Goal: Information Seeking & Learning: Find contact information

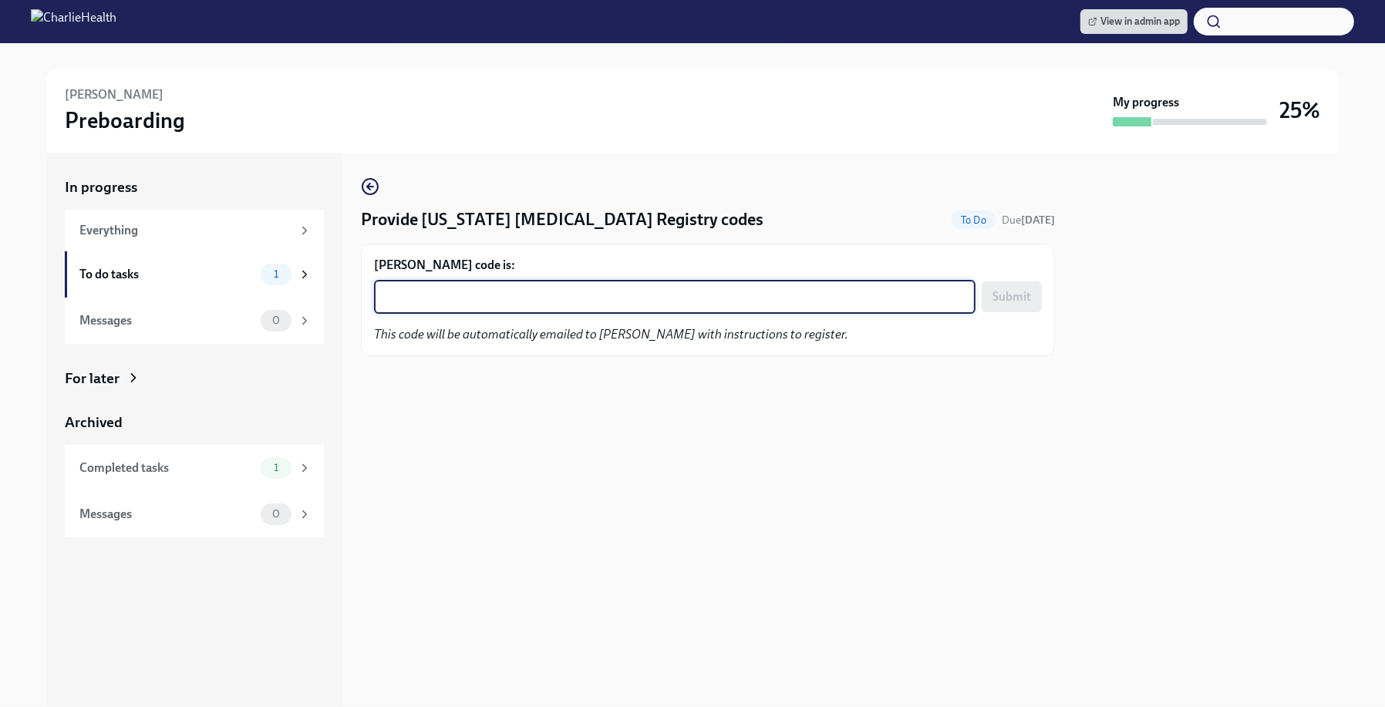
click at [524, 289] on textarea "[PERSON_NAME] code is:" at bounding box center [674, 297] width 583 height 19
paste textarea "6MMEU94QTAZ9"
type textarea "6MMEU94QTAZ9"
click at [1021, 300] on span "Submit" at bounding box center [1012, 296] width 39 height 15
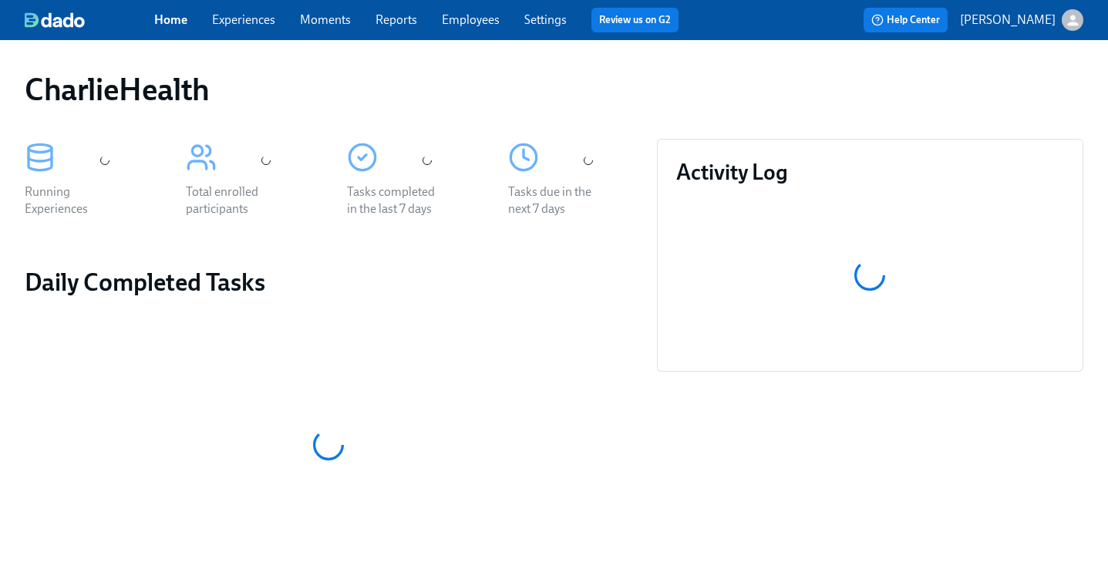
click at [504, 77] on div "CharlieHealth" at bounding box center [554, 89] width 1059 height 37
click at [474, 19] on link "Employees" at bounding box center [471, 19] width 58 height 15
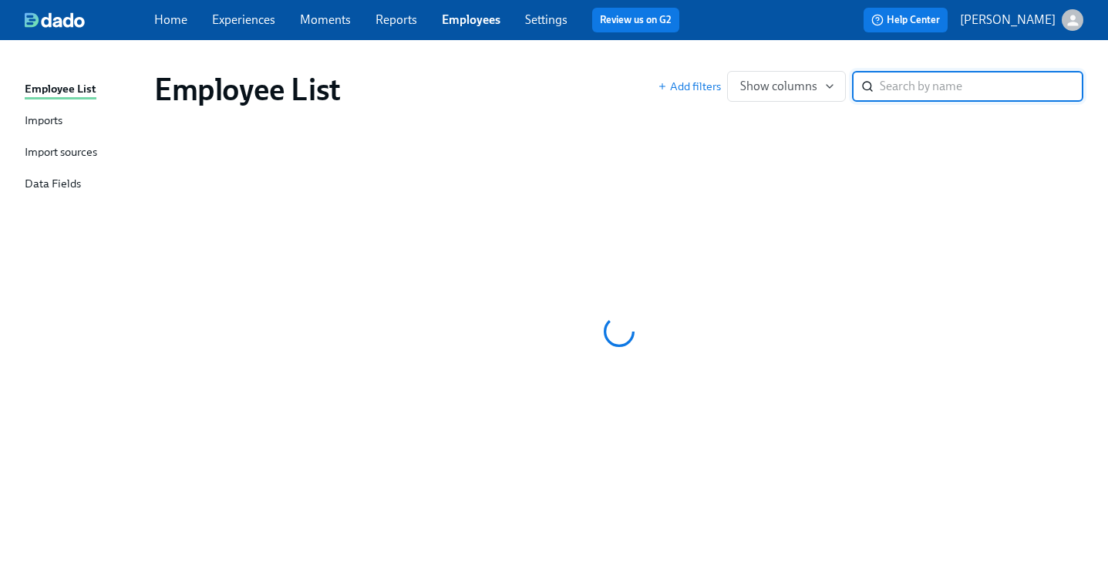
click at [672, 49] on div "Employee List Imports Import sources Data Fields Employee List Add filters Show…" at bounding box center [554, 303] width 1108 height 526
click at [581, 49] on div "Employee List Imports Import sources Data Fields Employee List Add filters Show…" at bounding box center [554, 303] width 1108 height 526
click at [592, 62] on div "Employee List Add filters Show columns ​" at bounding box center [619, 90] width 954 height 62
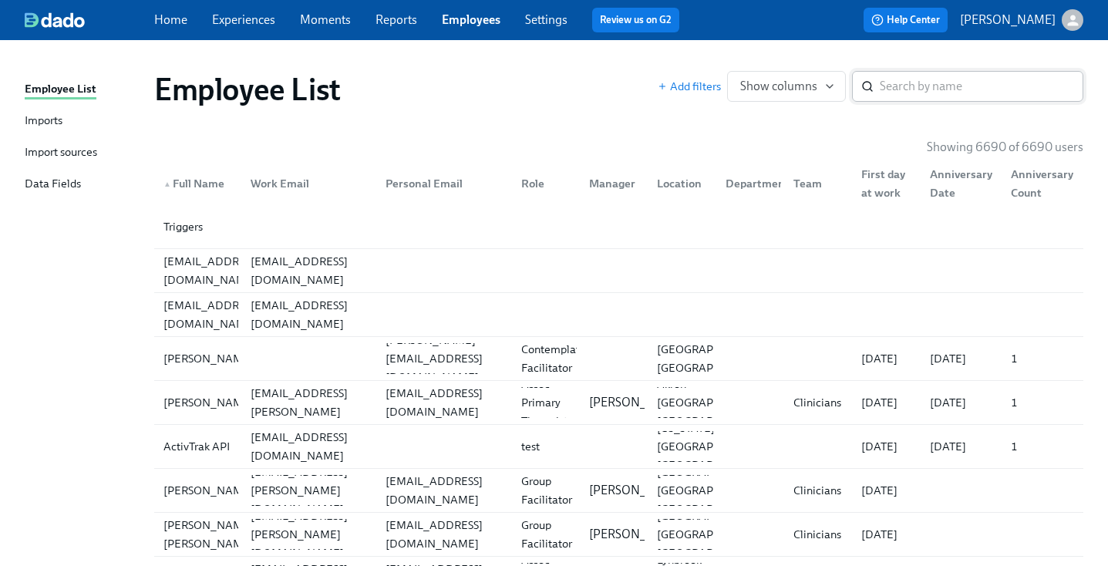
click at [947, 74] on input "search" at bounding box center [982, 86] width 204 height 31
type input "stephanie blake"
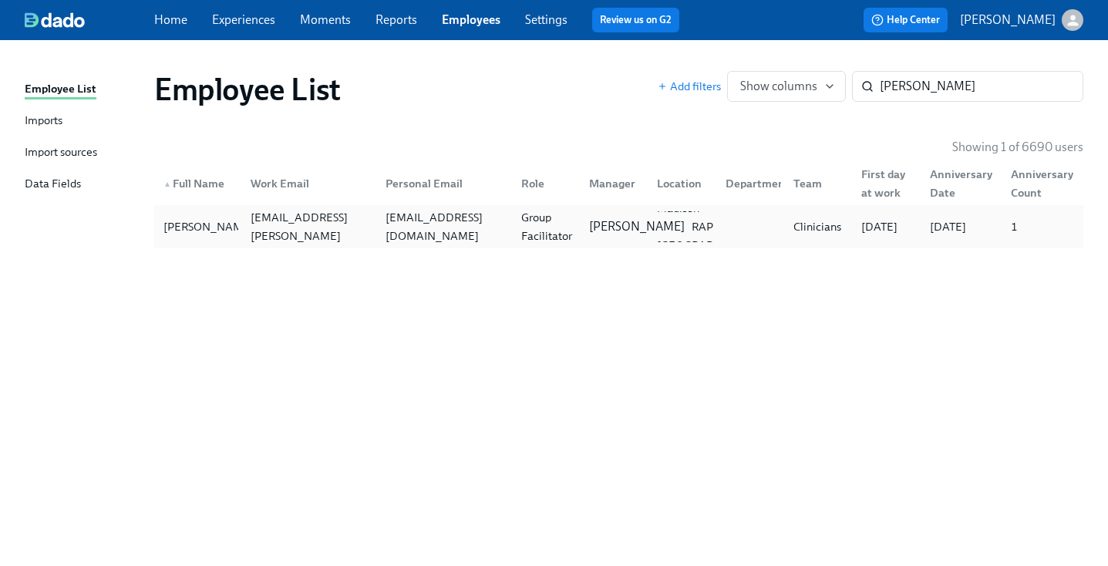
click at [588, 230] on div "Gaby Schilling" at bounding box center [637, 226] width 108 height 17
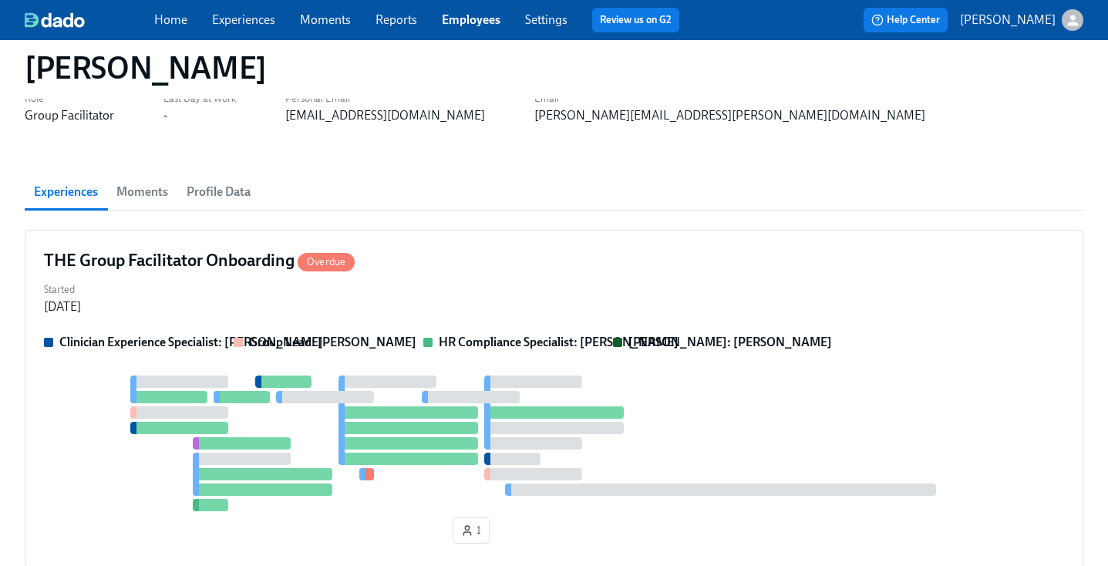
scroll to position [43, 0]
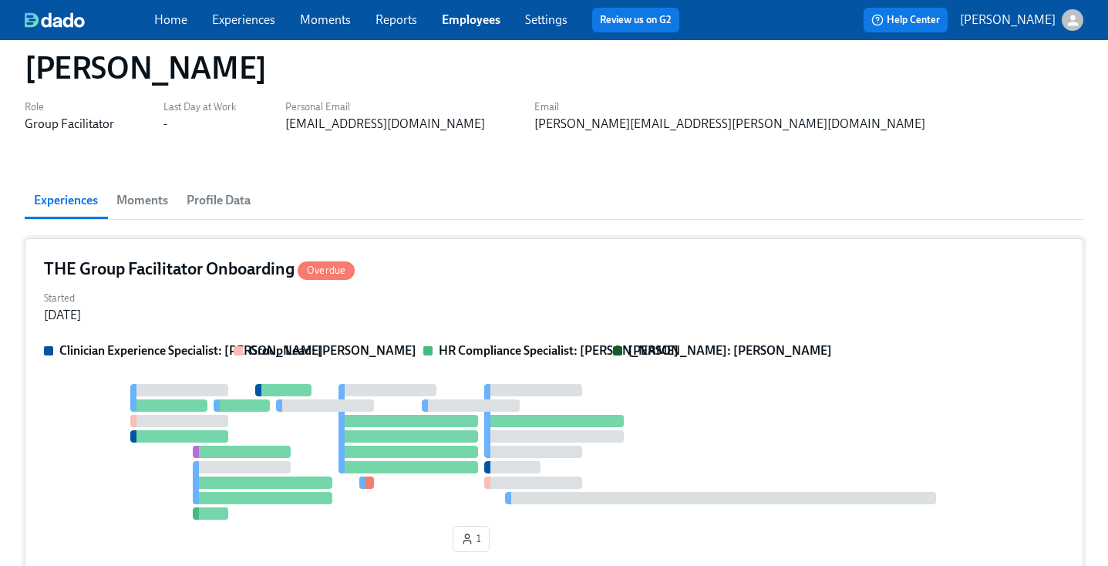
click at [536, 243] on div "THE Group Facilitator Onboarding Overdue Started Sep 19, 2025 Clinician Experie…" at bounding box center [554, 407] width 1059 height 339
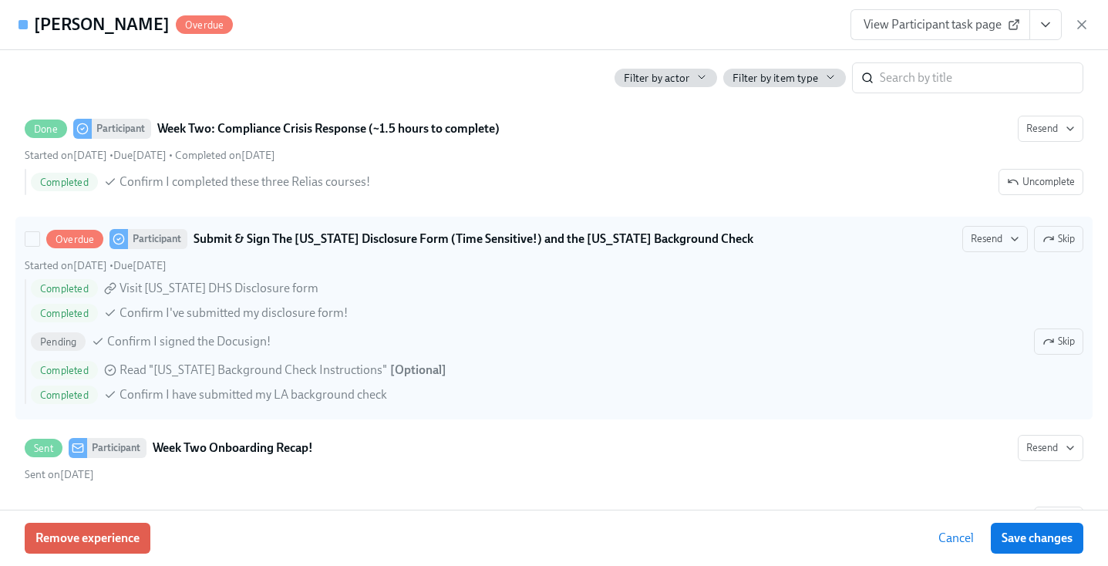
scroll to position [2664, 0]
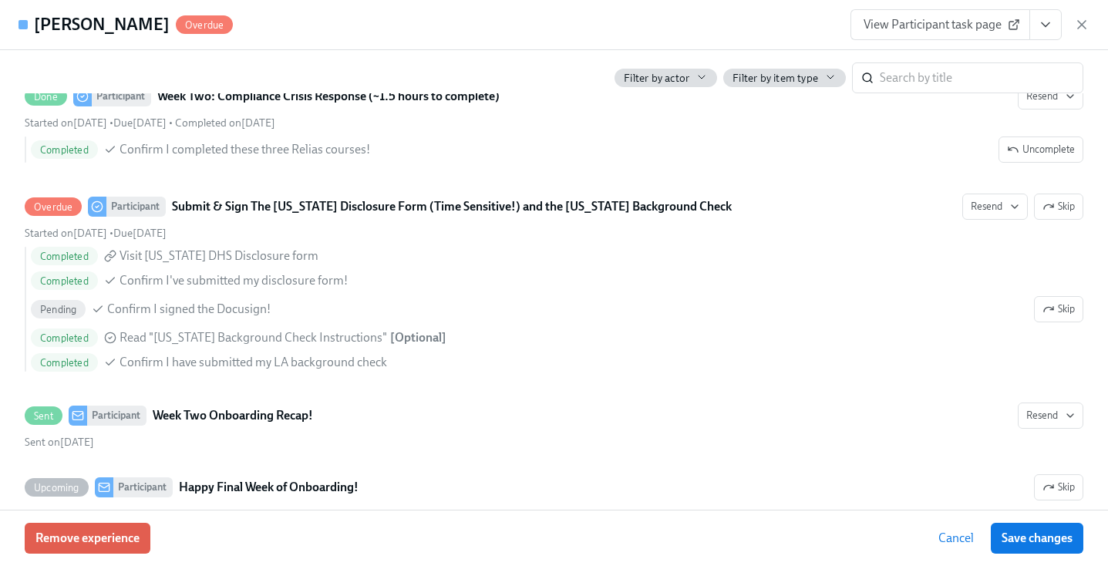
click at [1093, 22] on div "Stephanie Blake Overdue View Participant task page" at bounding box center [554, 25] width 1108 height 50
click at [1079, 22] on icon "button" at bounding box center [1082, 25] width 8 height 8
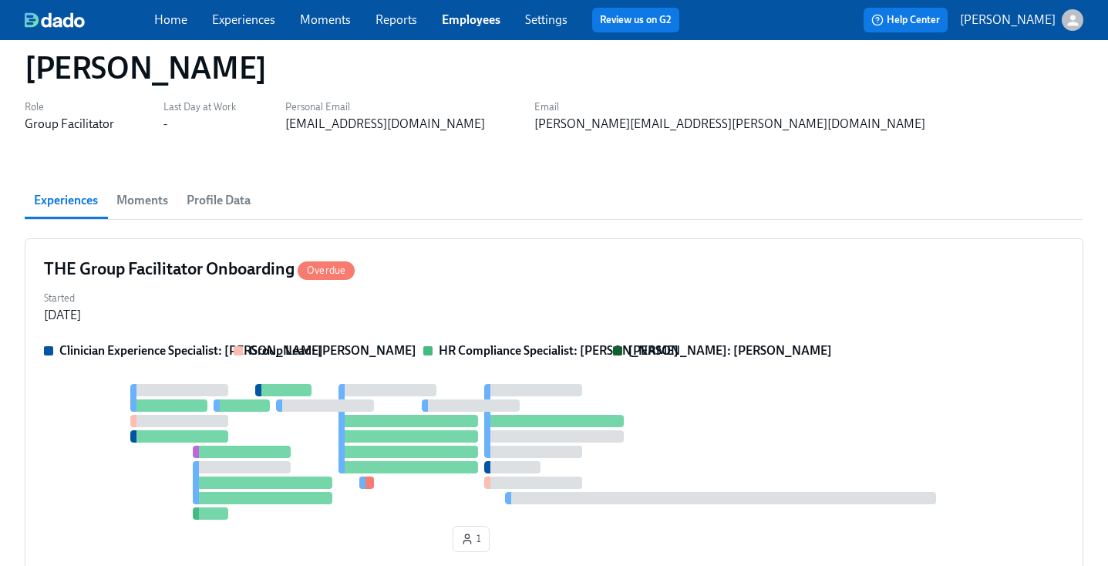
click at [476, 24] on link "Employees" at bounding box center [471, 19] width 59 height 15
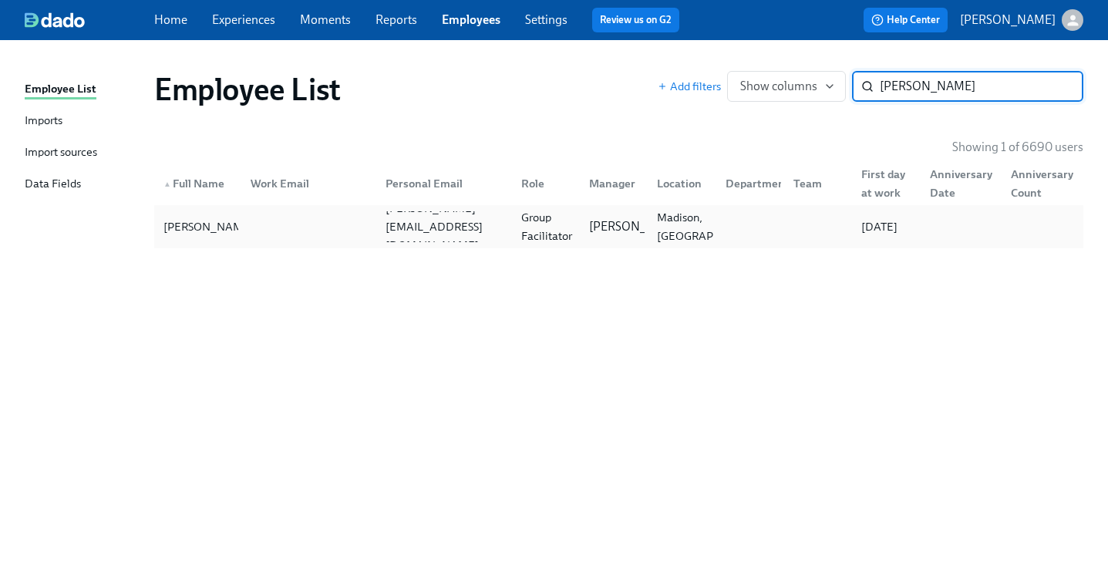
type input "ernest jenning"
click at [564, 233] on div "Group Facilitator" at bounding box center [546, 226] width 63 height 37
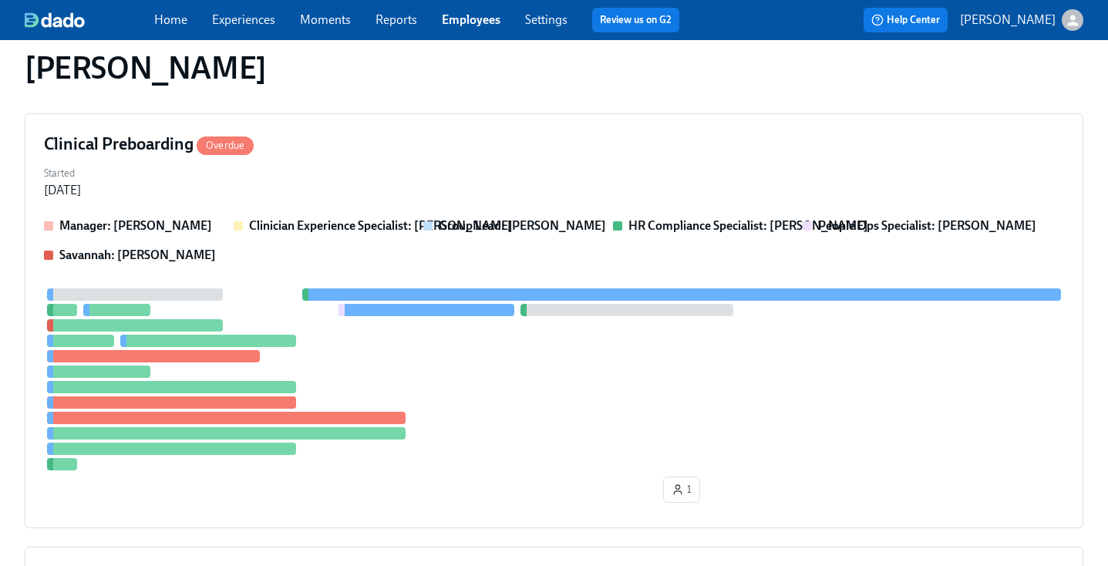
scroll to position [169, 0]
click at [554, 239] on div "Manager: Itoro Udoeyop Clinician Experience Specialist: Lara Babalola Group Lea…" at bounding box center [554, 240] width 1020 height 46
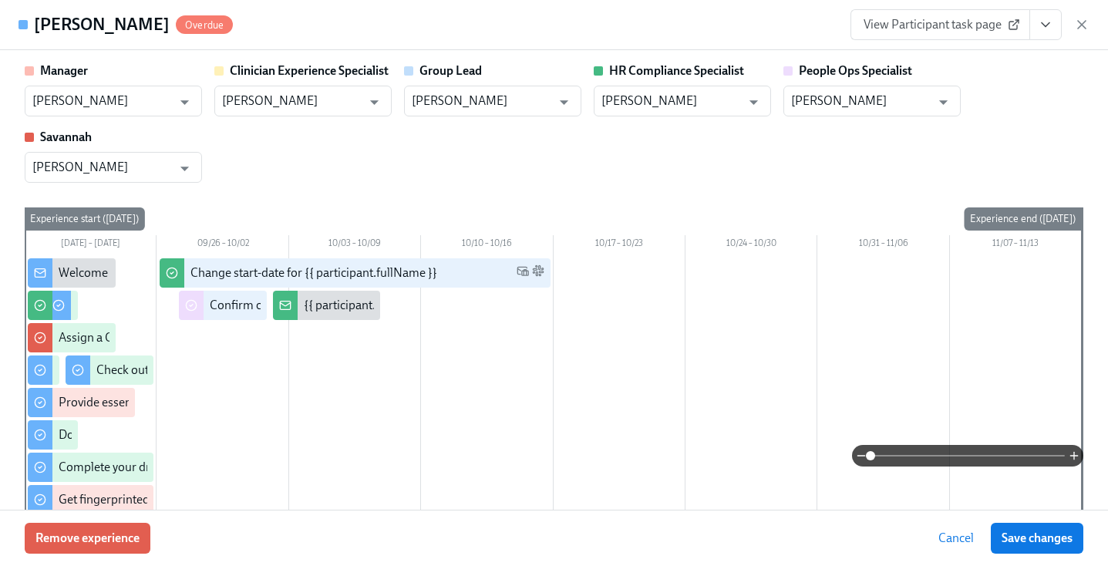
click at [791, 39] on div "Ernest Jennings Overdue View Participant task page" at bounding box center [554, 25] width 1108 height 50
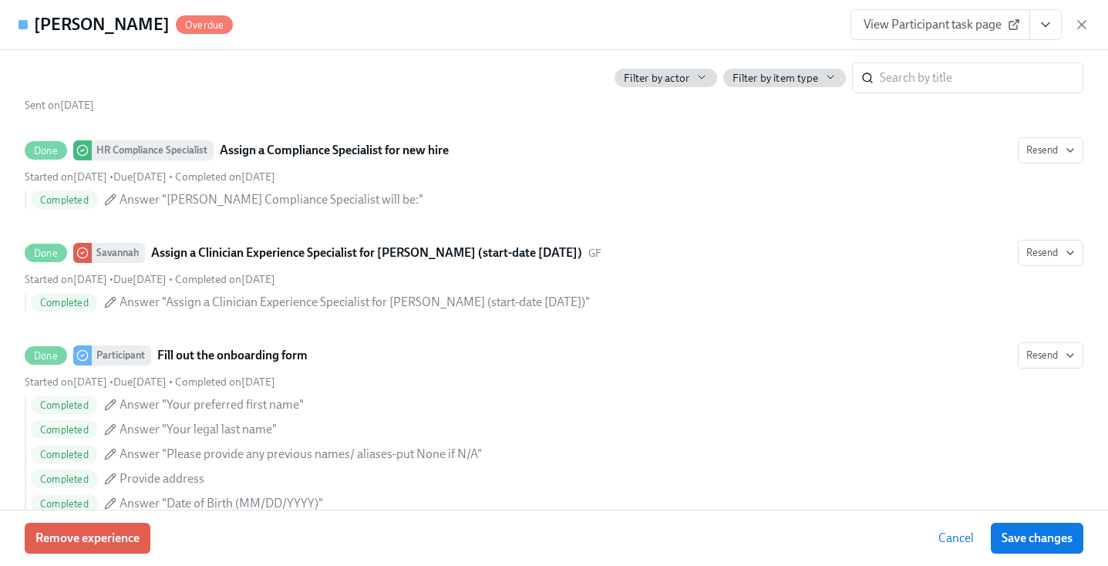
scroll to position [706, 0]
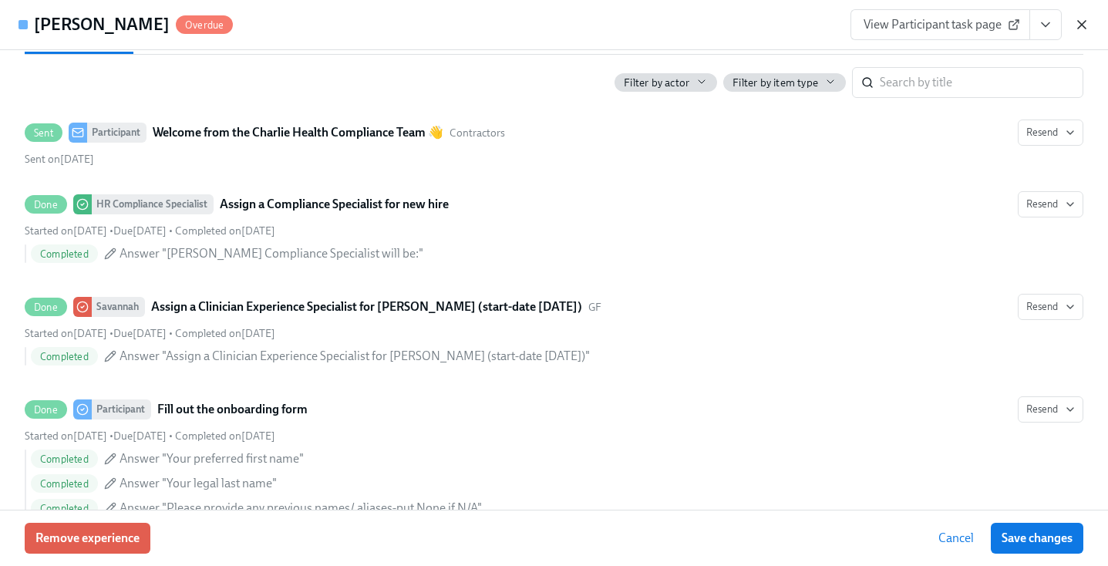
click at [1085, 22] on icon "button" at bounding box center [1082, 25] width 8 height 8
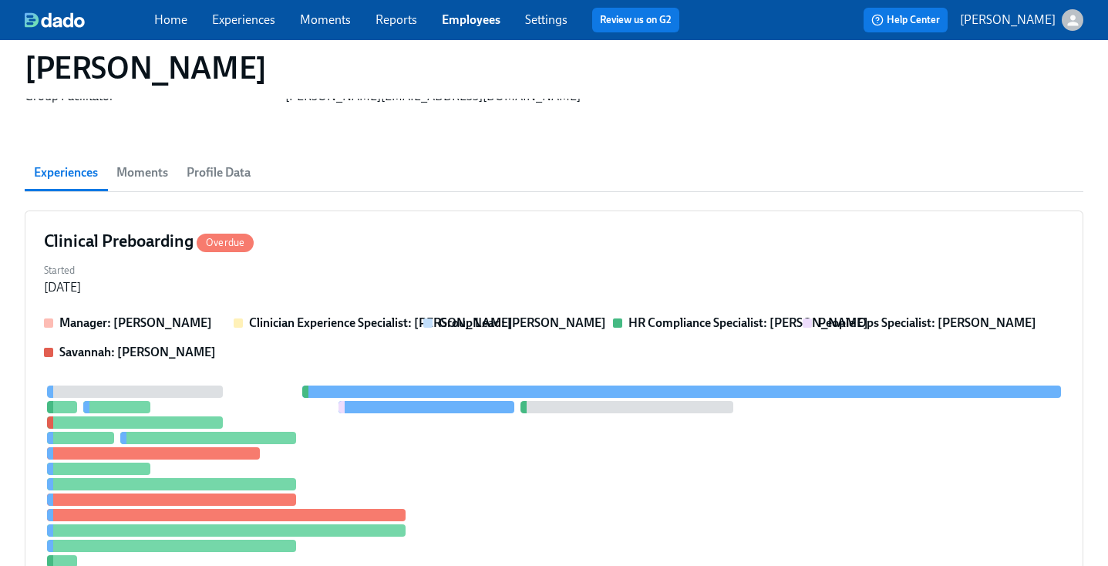
scroll to position [0, 0]
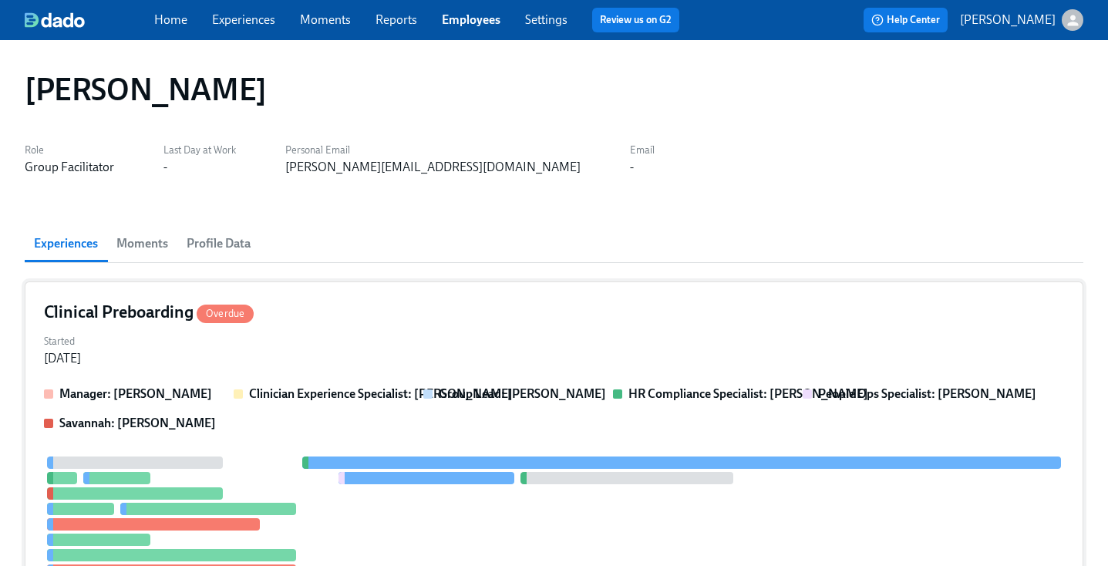
click at [672, 301] on div "Clinical Preboarding Overdue" at bounding box center [554, 312] width 1020 height 23
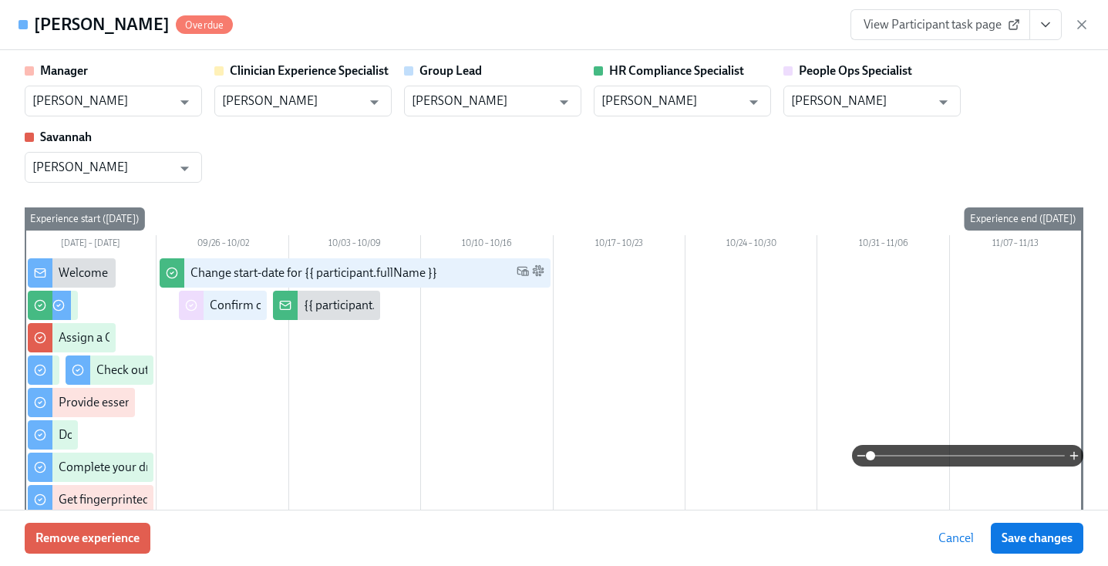
click at [1043, 22] on icon "View task page" at bounding box center [1045, 24] width 15 height 15
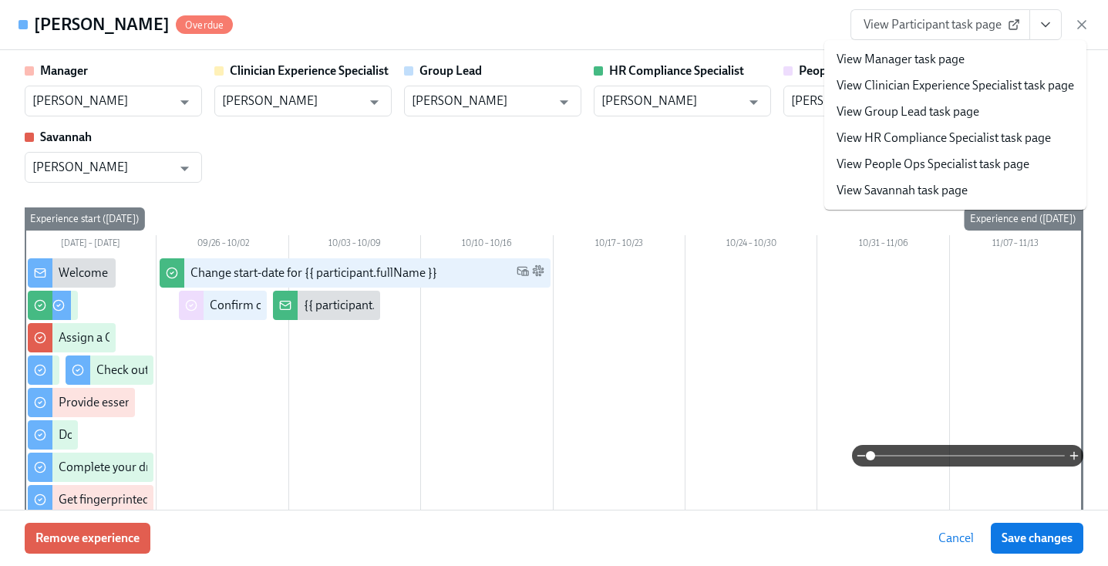
click at [928, 140] on link "View HR Compliance Specialist task page" at bounding box center [944, 138] width 214 height 17
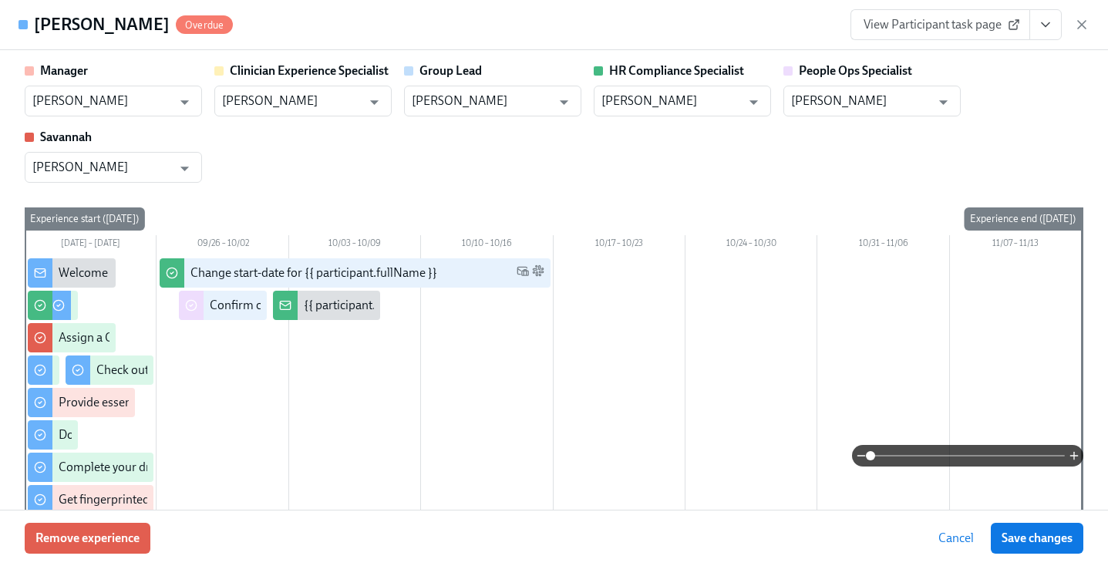
click at [631, 140] on div "Manager Itoro Udoeyop ​ Clinician Experience Specialist Lara Babalola ​ Group L…" at bounding box center [554, 122] width 1059 height 120
click at [1068, 22] on div "View Participant task page" at bounding box center [970, 24] width 239 height 31
click at [1079, 24] on icon "button" at bounding box center [1081, 24] width 15 height 15
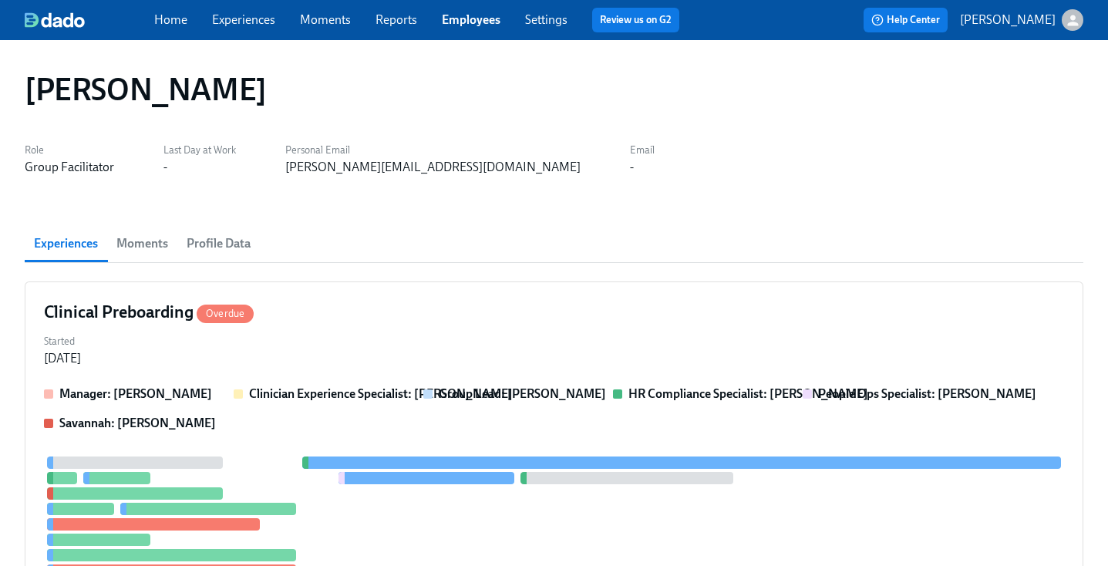
click at [487, 14] on link "Employees" at bounding box center [471, 19] width 59 height 15
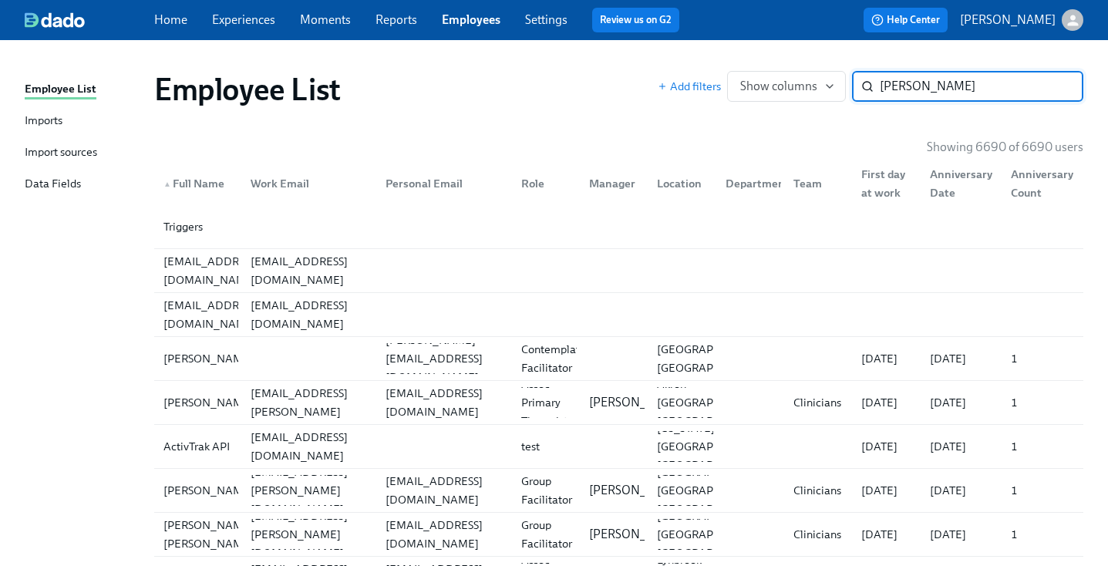
click at [388, 32] on div "Home Experiences Moments Reports Employees Settings Review us on G2" at bounding box center [423, 20] width 538 height 25
click at [972, 93] on input "amy gar" at bounding box center [982, 86] width 204 height 31
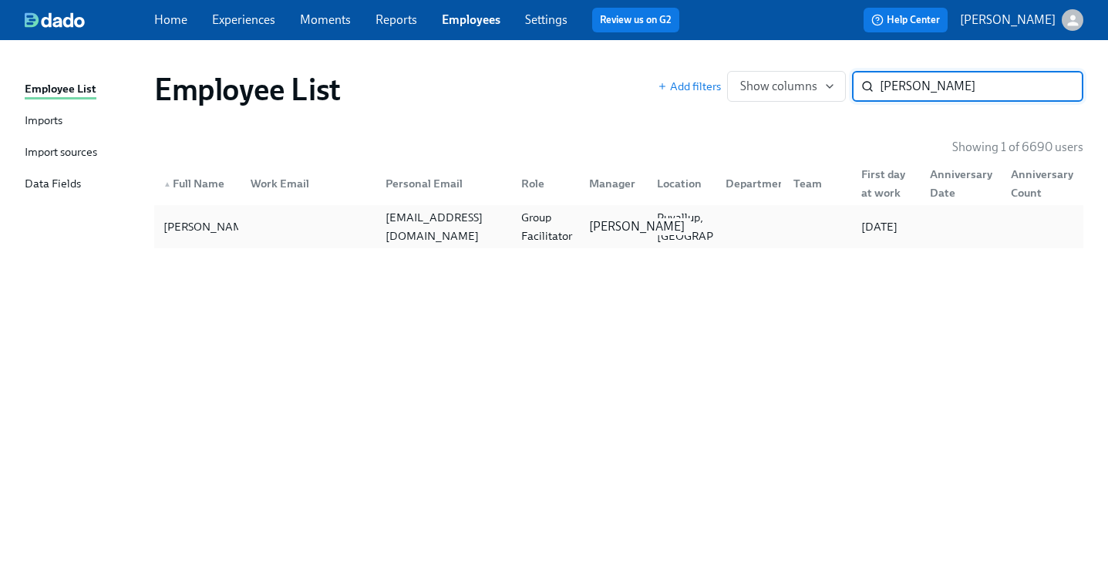
type input "amy gardner"
click at [597, 221] on p "Marlee Billingsley" at bounding box center [637, 226] width 96 height 17
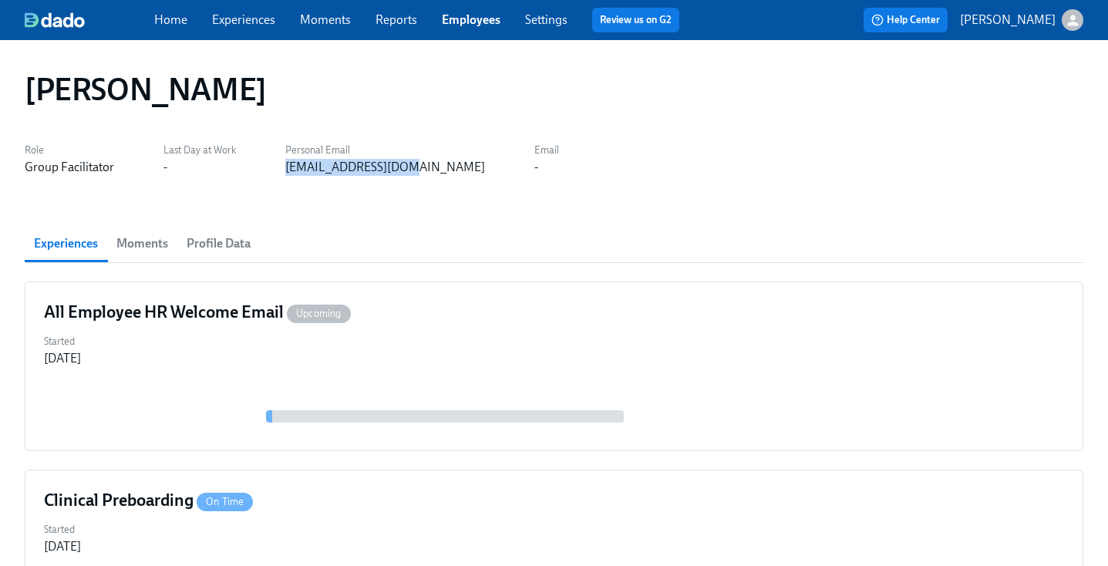
drag, startPoint x: 410, startPoint y: 174, endPoint x: 278, endPoint y: 174, distance: 132.7
click at [278, 174] on div "Role Group Facilitator Last Day at Work - Personal Email gardenap6@gmail.com Em…" at bounding box center [292, 157] width 534 height 37
copy div "gardenap6@gmail.com"
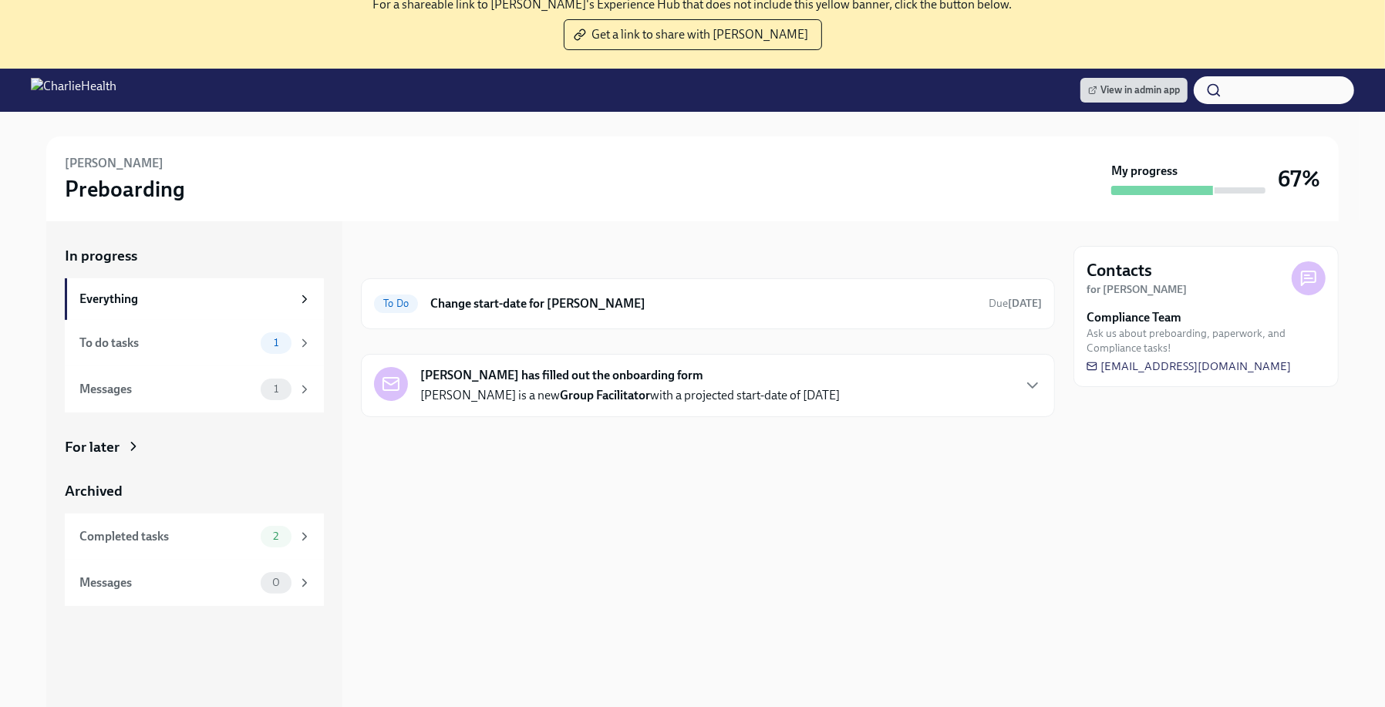
scroll to position [112, 0]
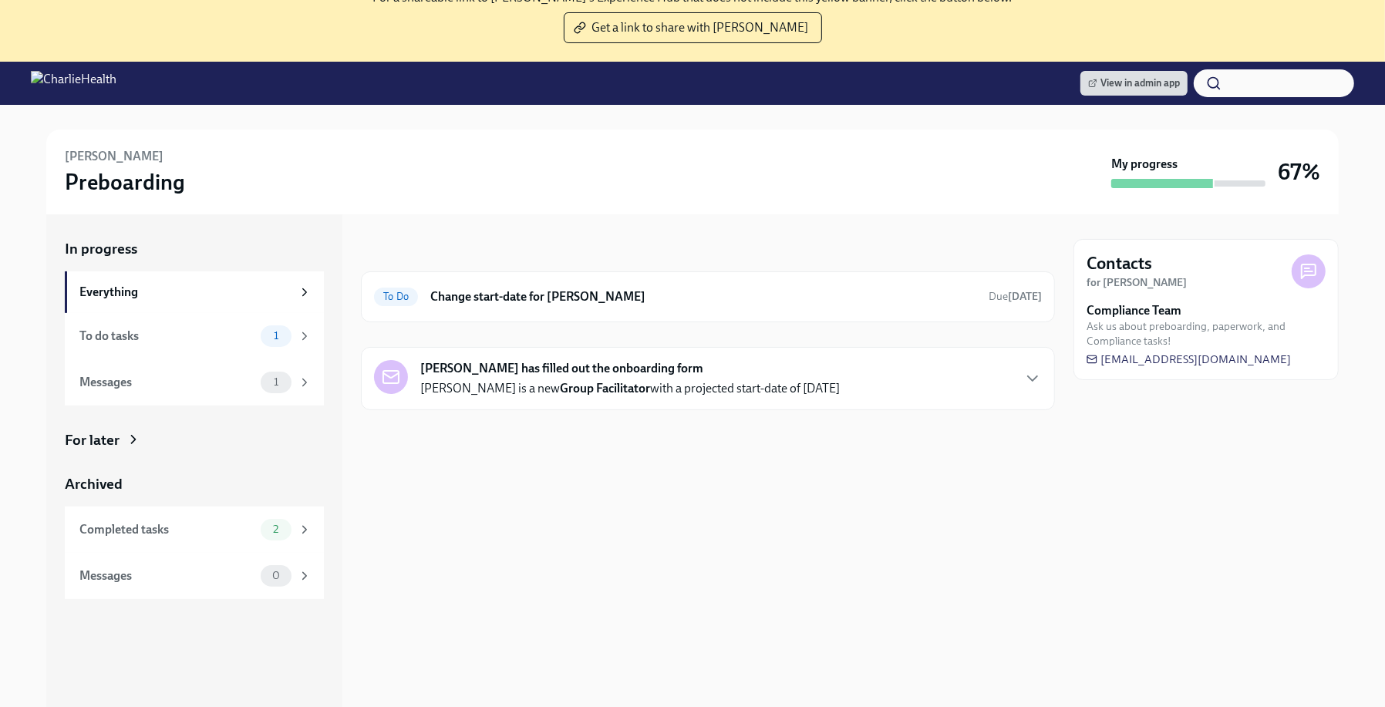
click at [696, 470] on div "In progress To Do Change start-date for Ernest Jennings Due in 10 days Ernest J…" at bounding box center [708, 491] width 694 height 555
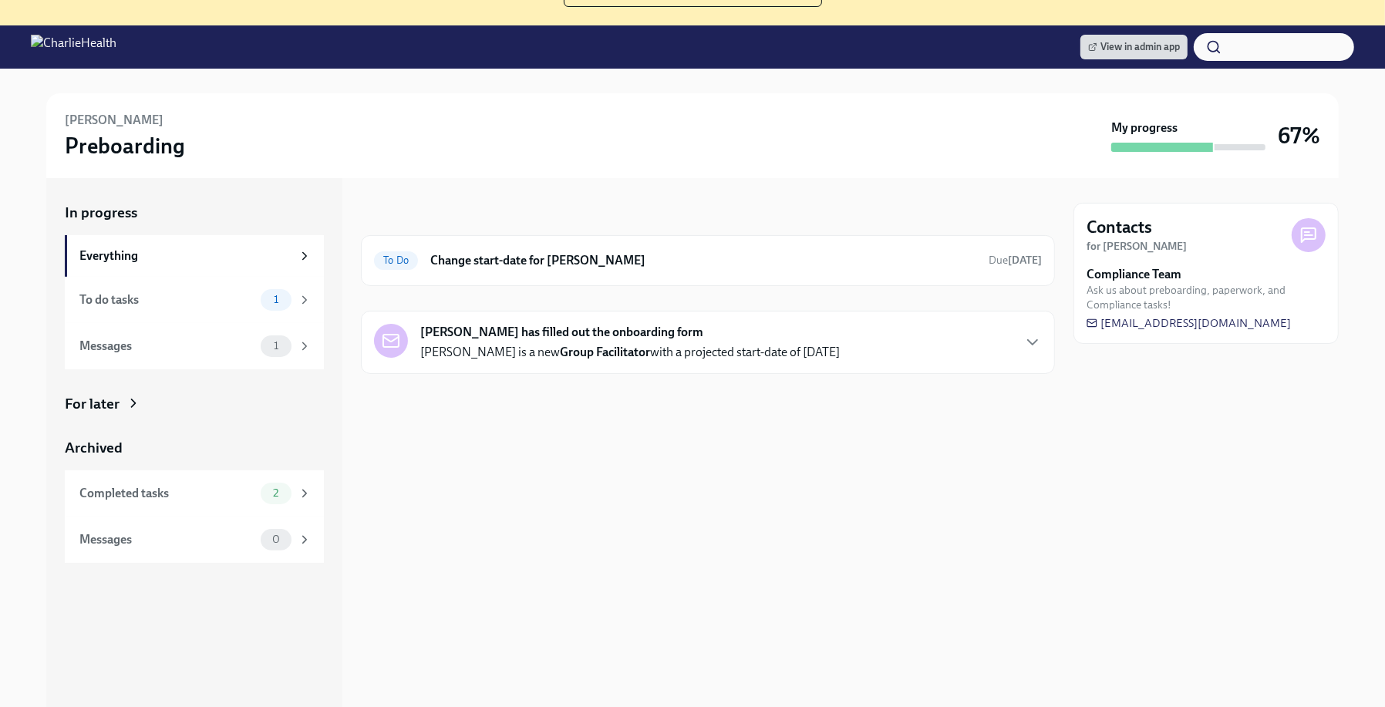
scroll to position [173, 0]
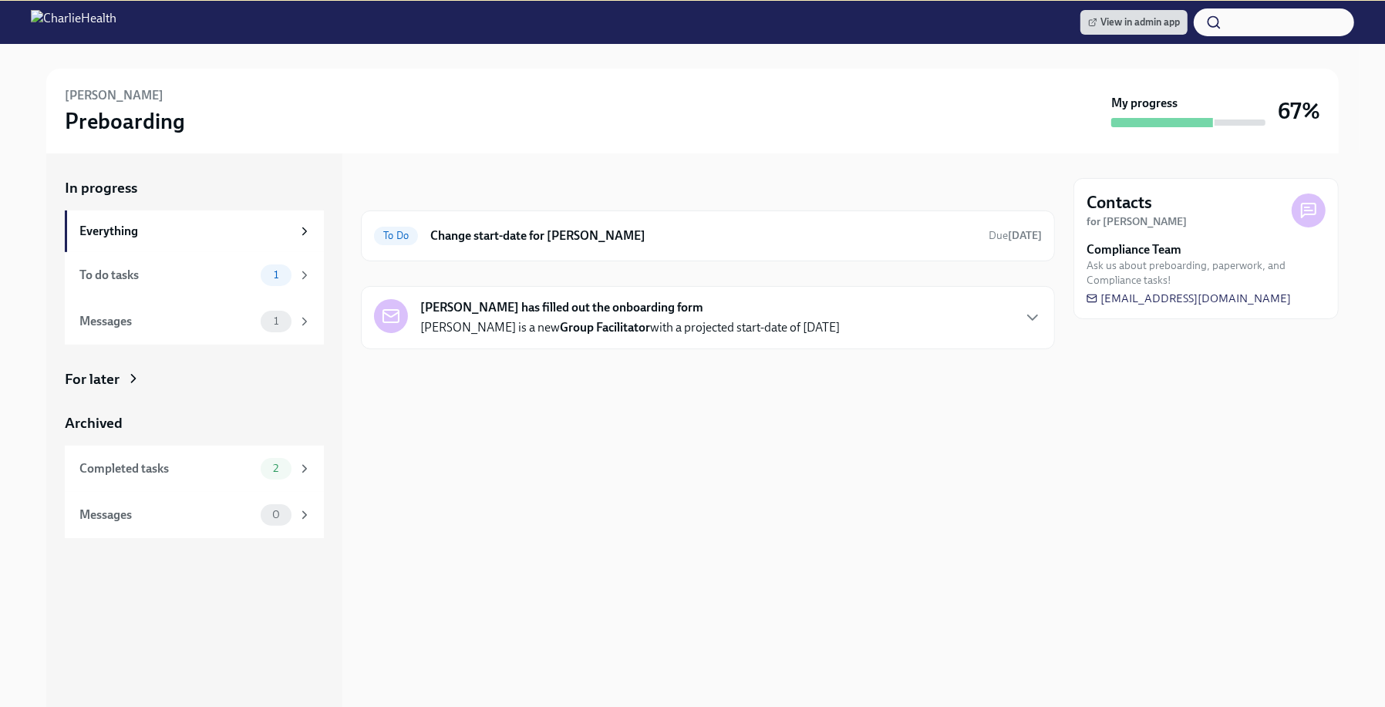
click at [696, 472] on div "In progress To Do Change start-date for Ernest Jennings Due in 10 days Ernest J…" at bounding box center [708, 430] width 694 height 555
click at [696, 470] on div "In progress To Do Change start-date for Ernest Jennings Due in 10 days Ernest J…" at bounding box center [708, 430] width 694 height 555
click at [688, 233] on h6 "Change start-date for Ernest Jennings" at bounding box center [703, 236] width 546 height 17
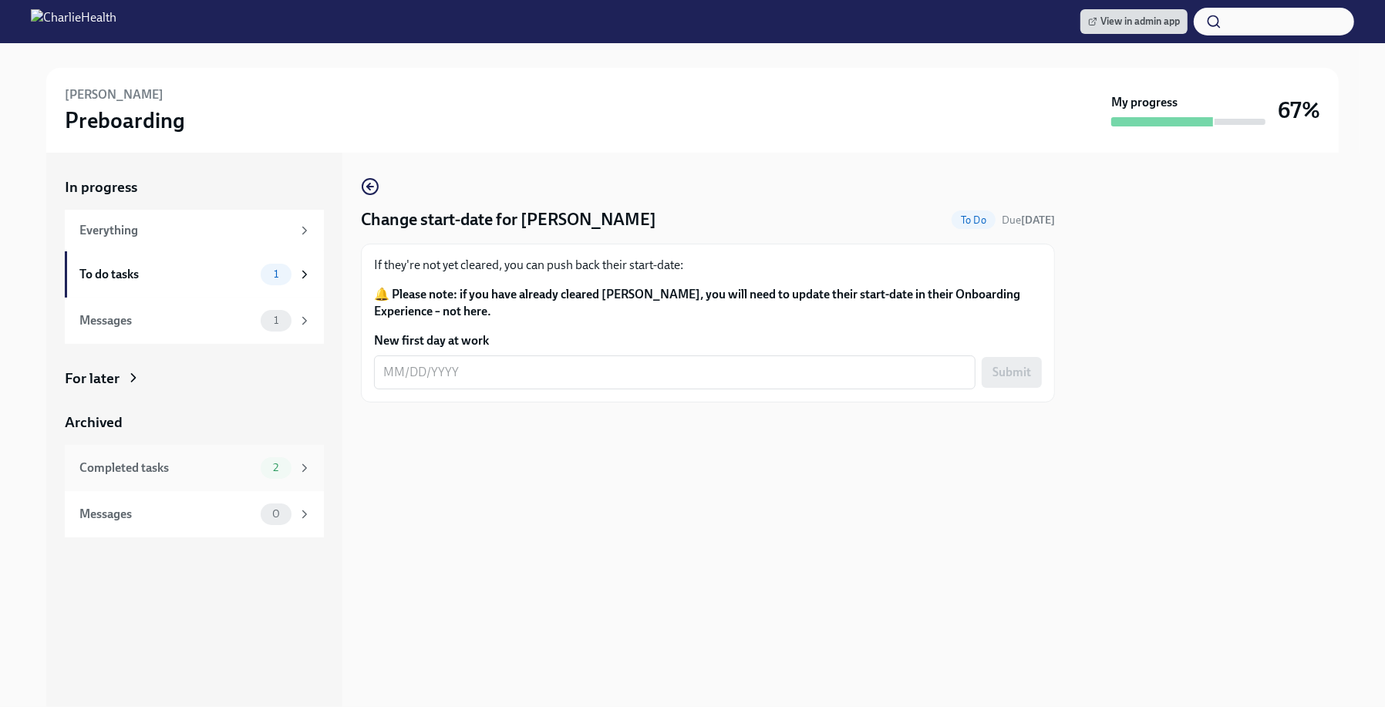
click at [251, 466] on div "Completed tasks" at bounding box center [166, 468] width 175 height 17
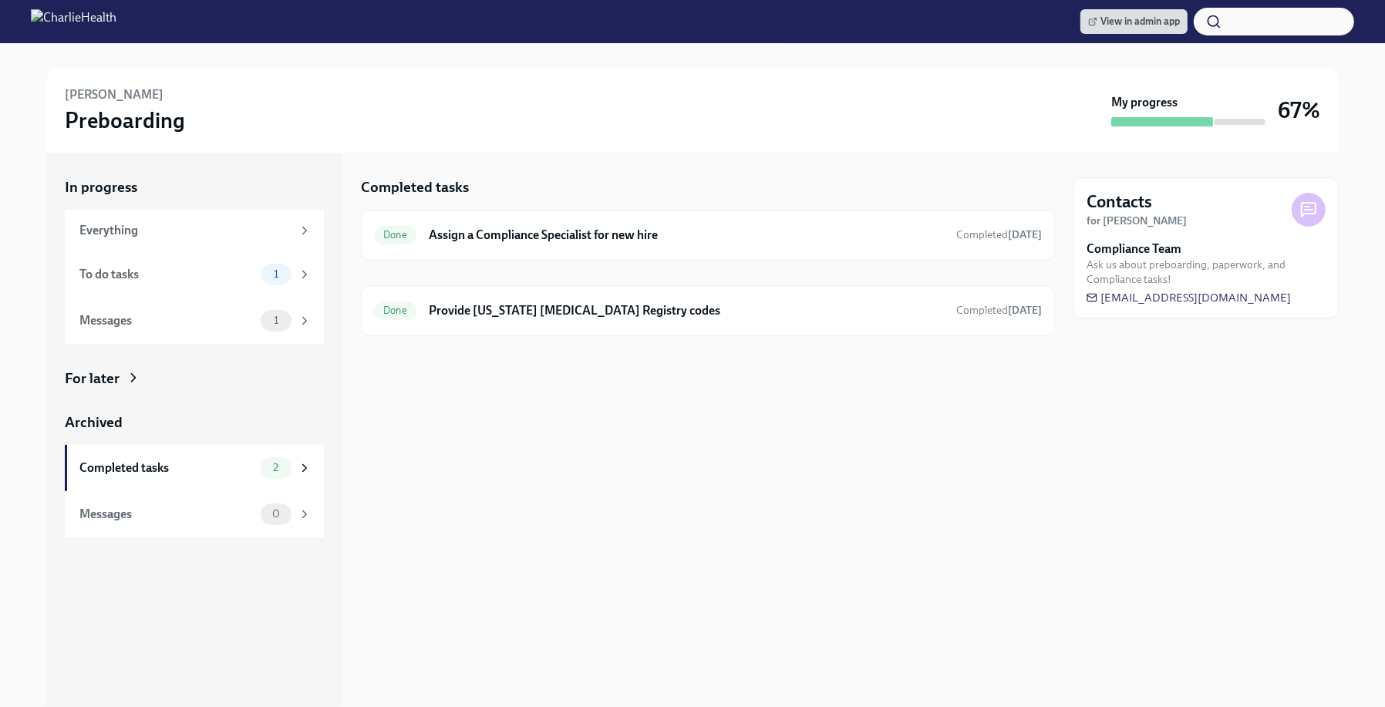
click at [764, 538] on div "Completed tasks Done Assign a Compliance Specialist for new hire Completed Sep …" at bounding box center [708, 430] width 694 height 555
click at [654, 298] on div "Done Provide Pennsylvania Child Abuse Registry codes Completed Sep 20th" at bounding box center [708, 310] width 668 height 25
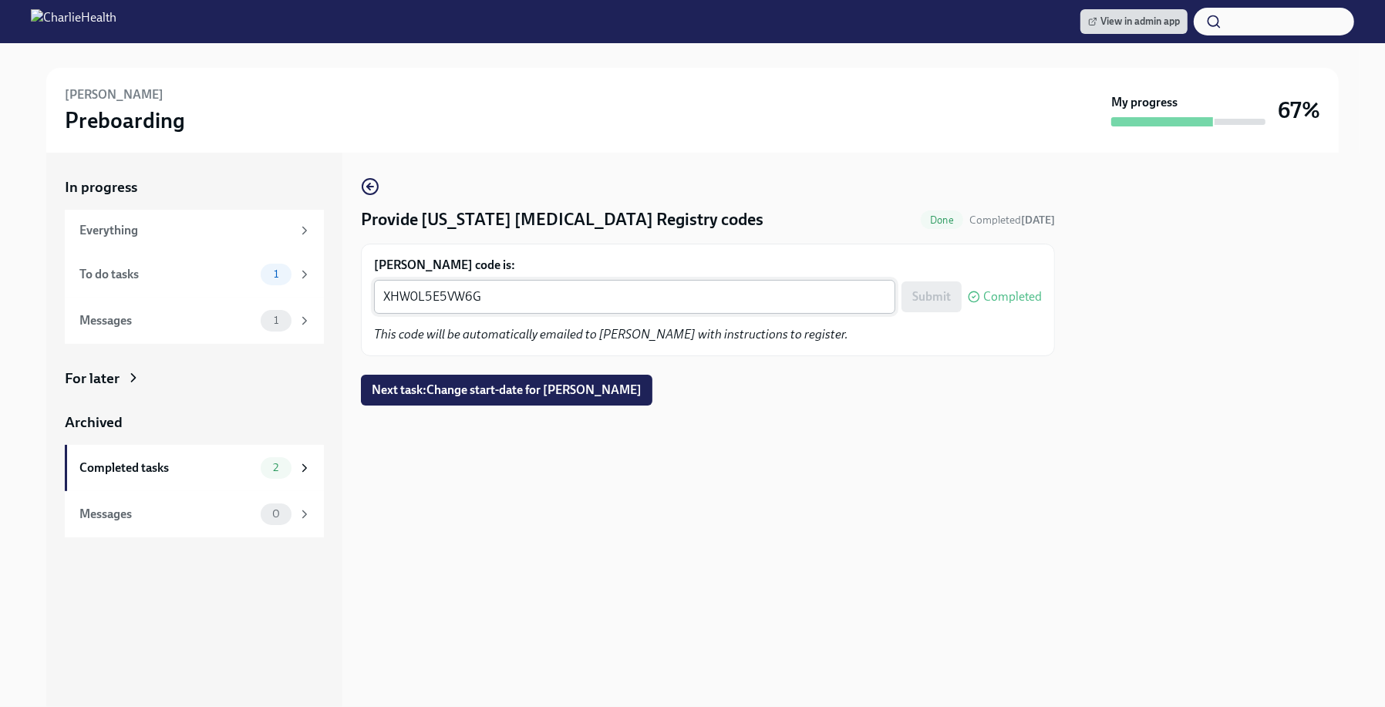
click at [517, 286] on div "XHW0L5E5VW6G x ​" at bounding box center [634, 297] width 521 height 34
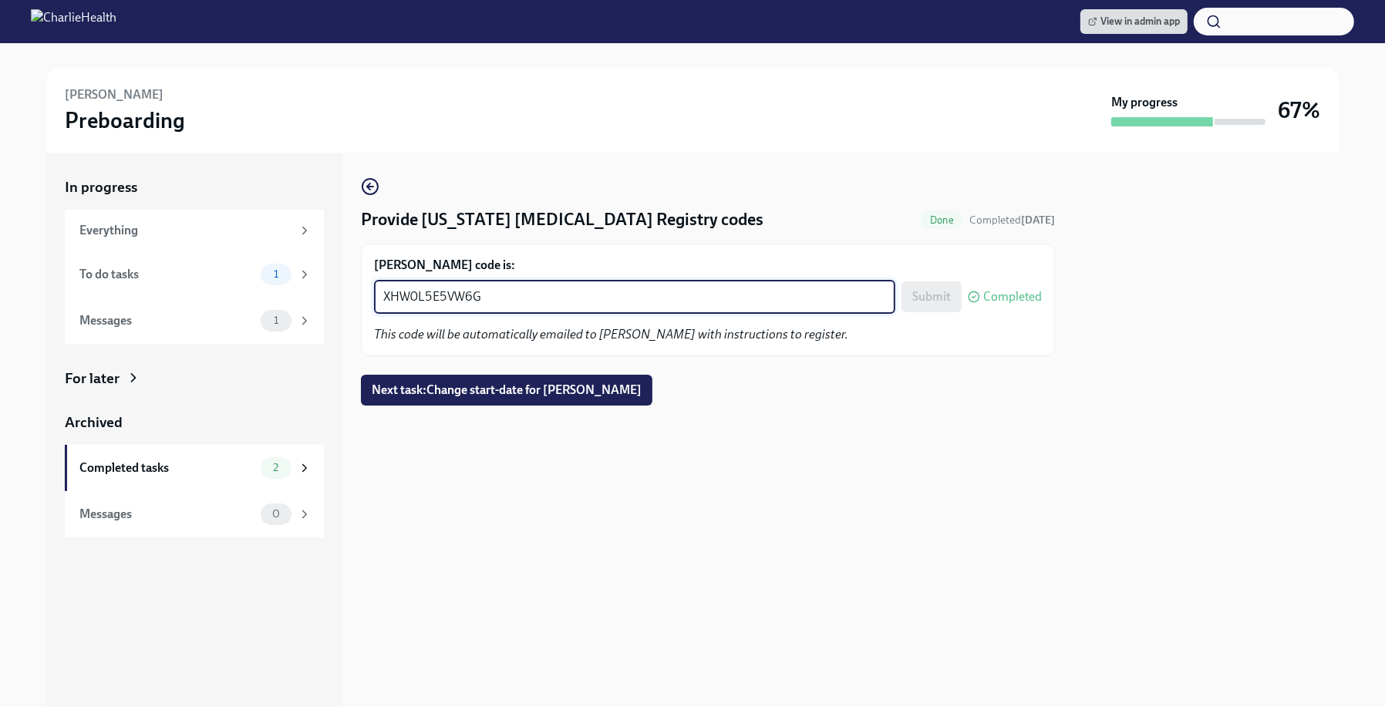
click at [517, 286] on div "XHW0L5E5VW6G x ​" at bounding box center [634, 297] width 521 height 34
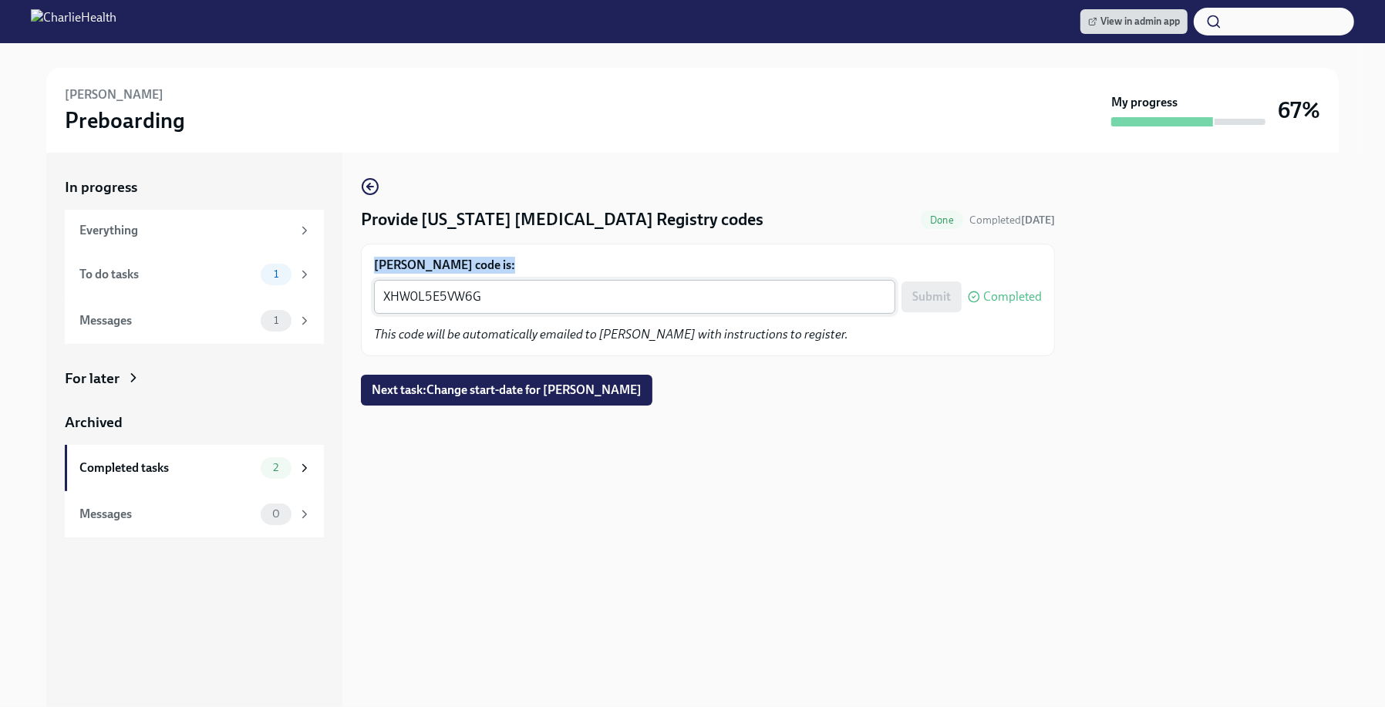
click at [517, 286] on div "XHW0L5E5VW6G x ​" at bounding box center [634, 297] width 521 height 34
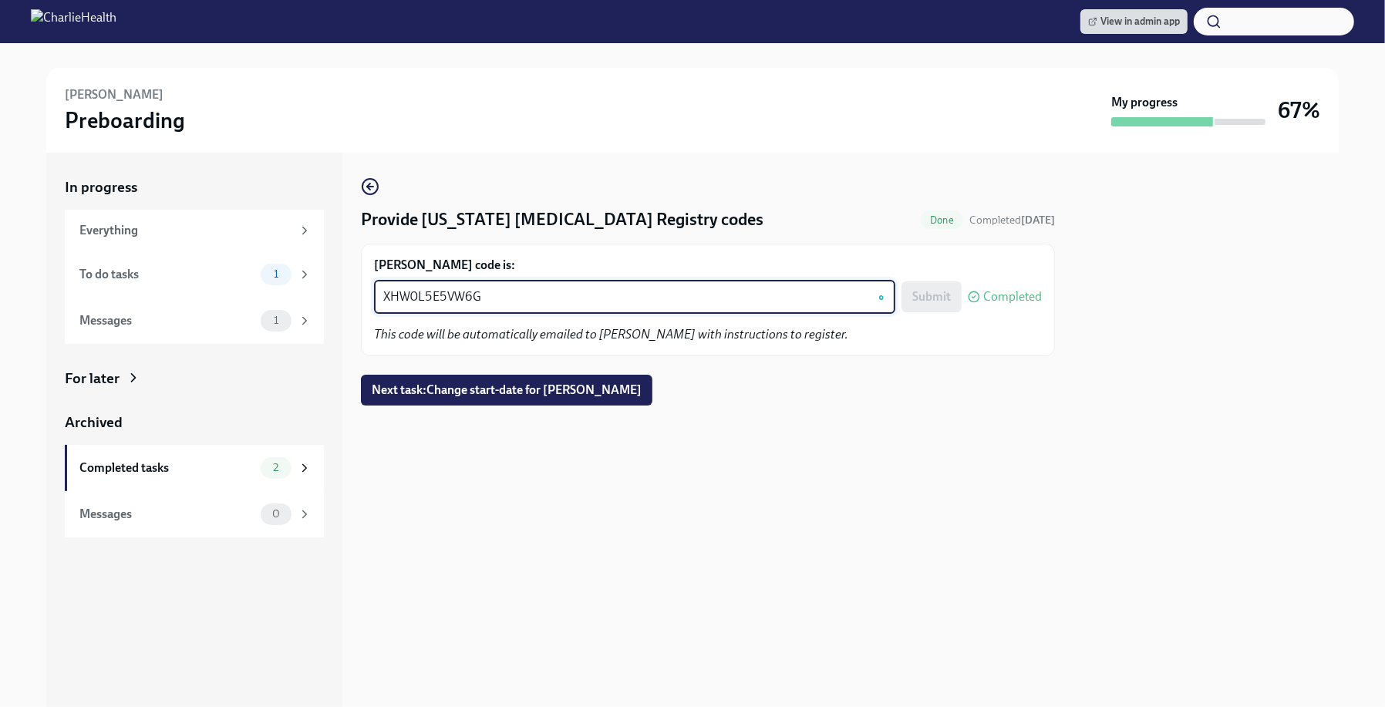
click at [464, 291] on textarea "XHW0L5E5VW6G" at bounding box center [634, 297] width 503 height 19
click at [1021, 136] on div "Ernest Jennings Preboarding My progress 67%" at bounding box center [692, 110] width 1293 height 85
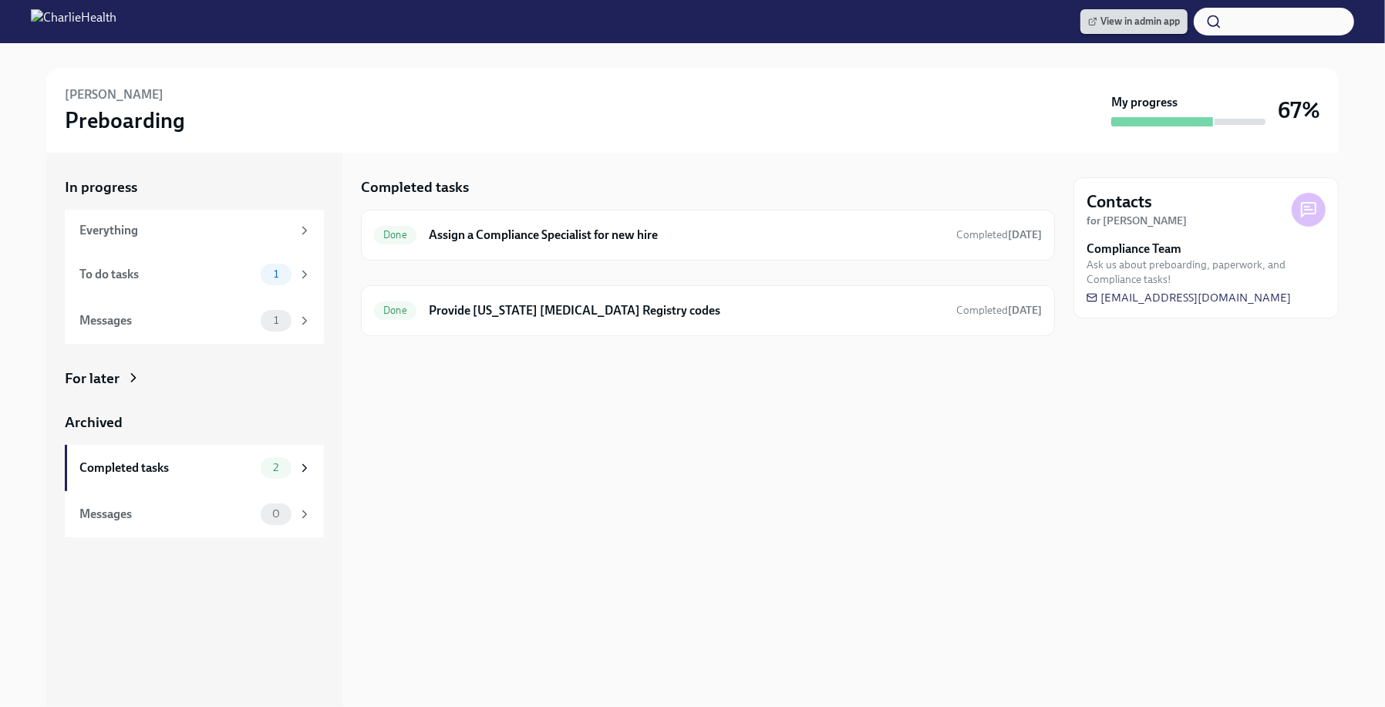
click at [1143, 10] on link "View in admin app" at bounding box center [1133, 21] width 107 height 25
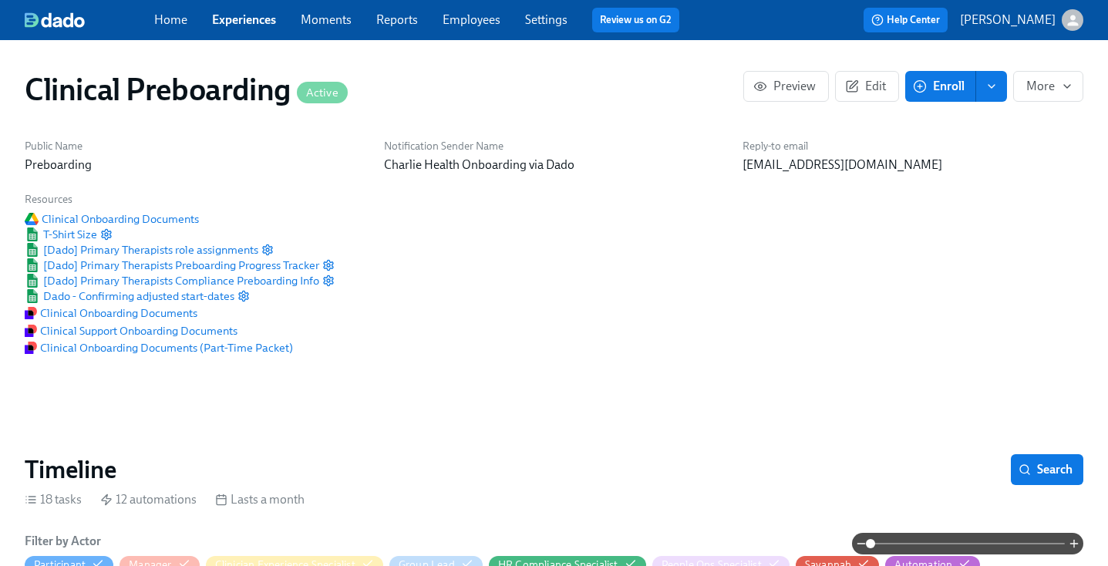
click at [464, 18] on link "Employees" at bounding box center [472, 19] width 58 height 15
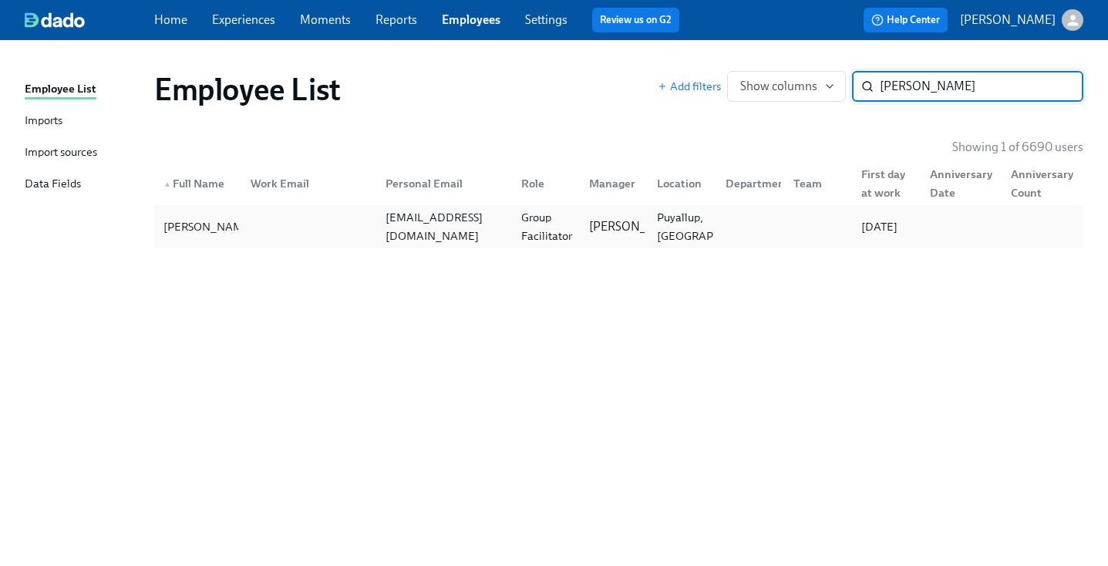
type input "[PERSON_NAME]"
click at [234, 243] on div "[PERSON_NAME] [EMAIL_ADDRESS][DOMAIN_NAME] Group Facilitator [PERSON_NAME], [GE…" at bounding box center [618, 226] width 929 height 43
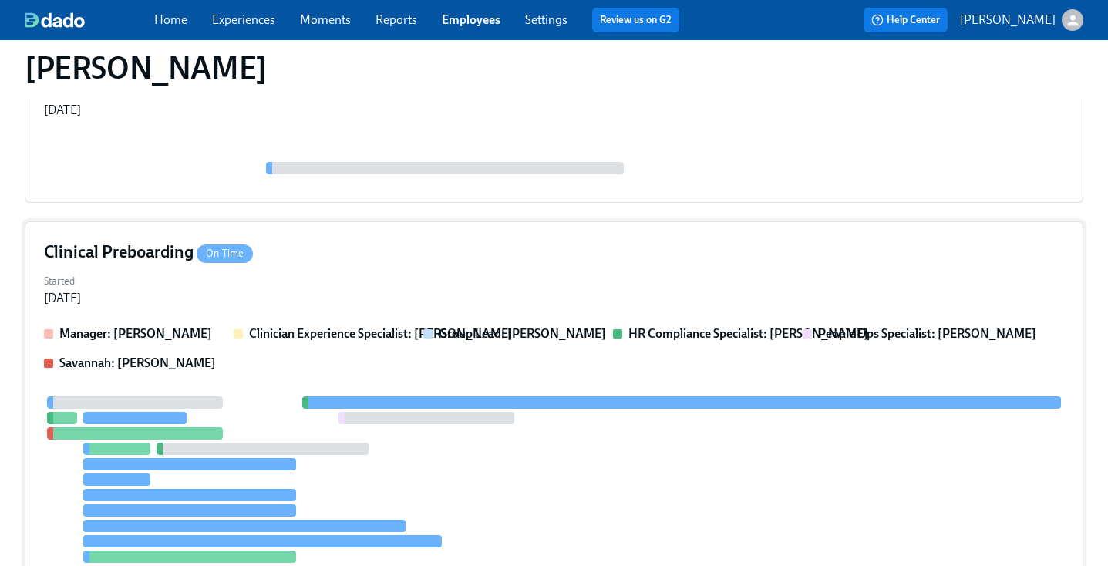
scroll to position [271, 0]
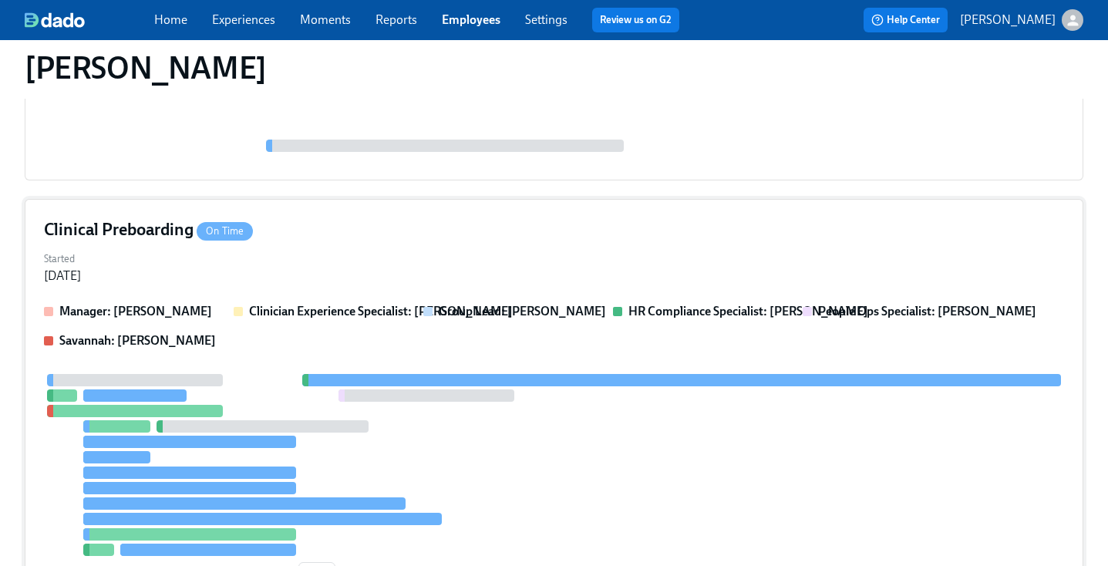
click at [598, 334] on div "Manager: [PERSON_NAME] Clinician Experience Specialist: [PERSON_NAME] Group Lea…" at bounding box center [554, 326] width 1020 height 46
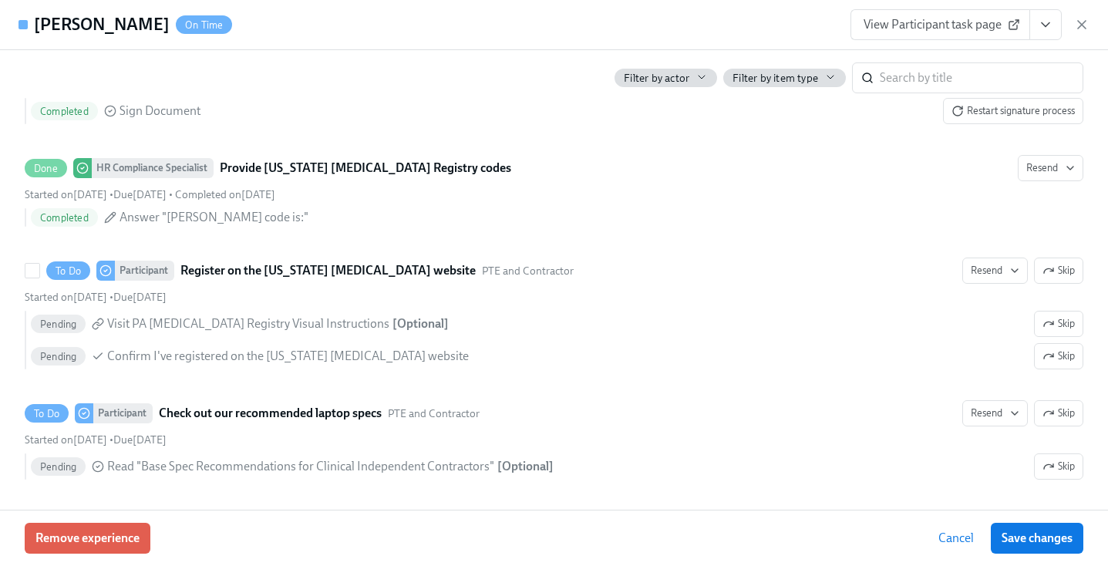
scroll to position [2527, 0]
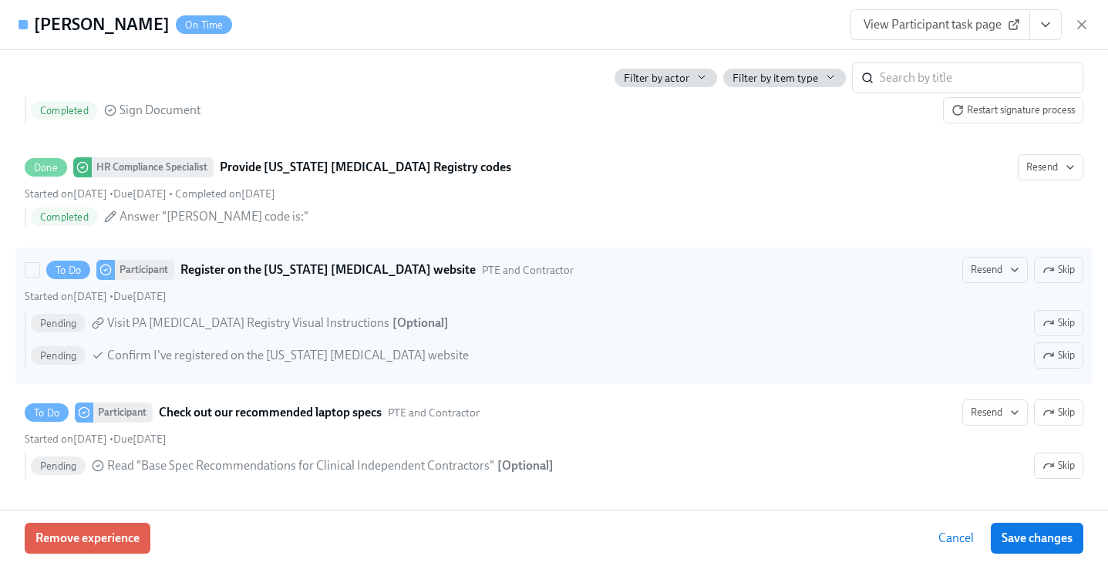
click at [959, 268] on div "To Do Participant Register on the Pennsylvania Child Abuse website PTE and Cont…" at bounding box center [554, 270] width 1059 height 26
click at [39, 268] on input "To Do Participant Register on the Pennsylvania Child Abuse website PTE and Cont…" at bounding box center [32, 270] width 14 height 14
checkbox input "true"
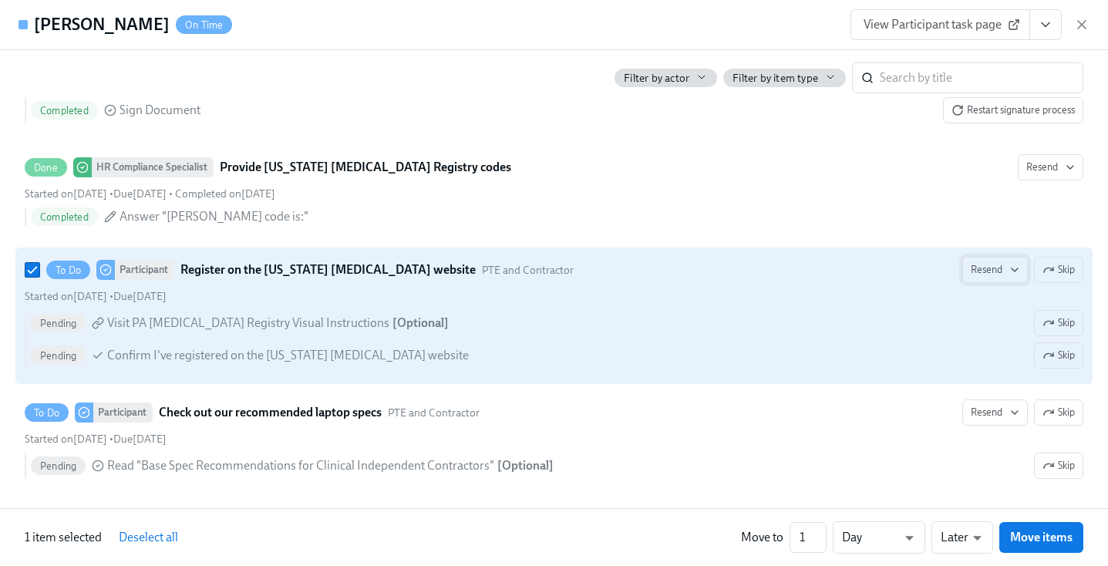
click at [982, 268] on span "Resend" at bounding box center [995, 269] width 49 height 15
click at [1005, 305] on div "Personal Email" at bounding box center [1023, 303] width 99 height 19
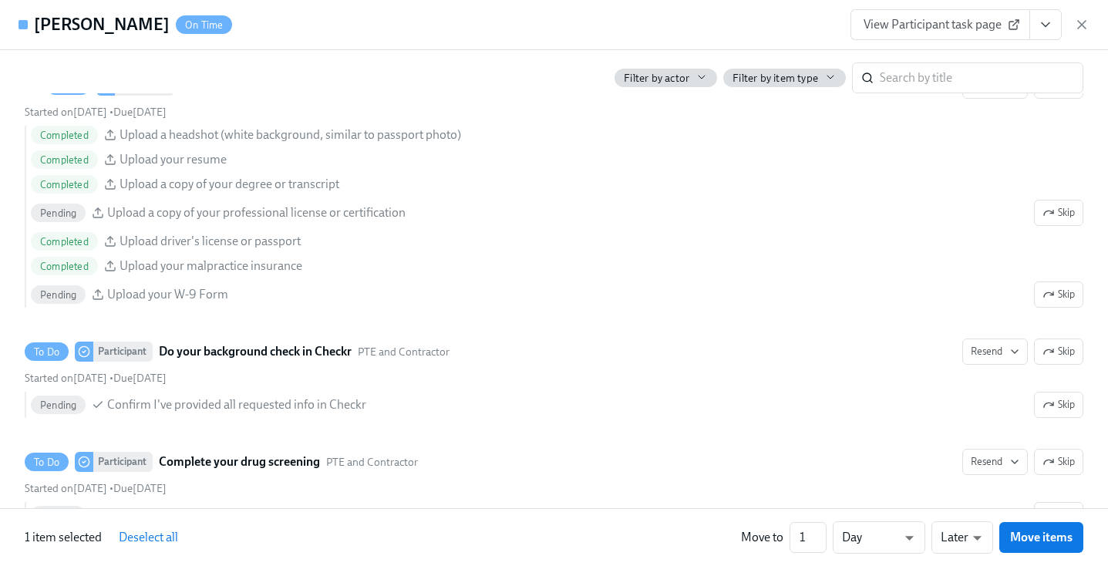
scroll to position [1419, 0]
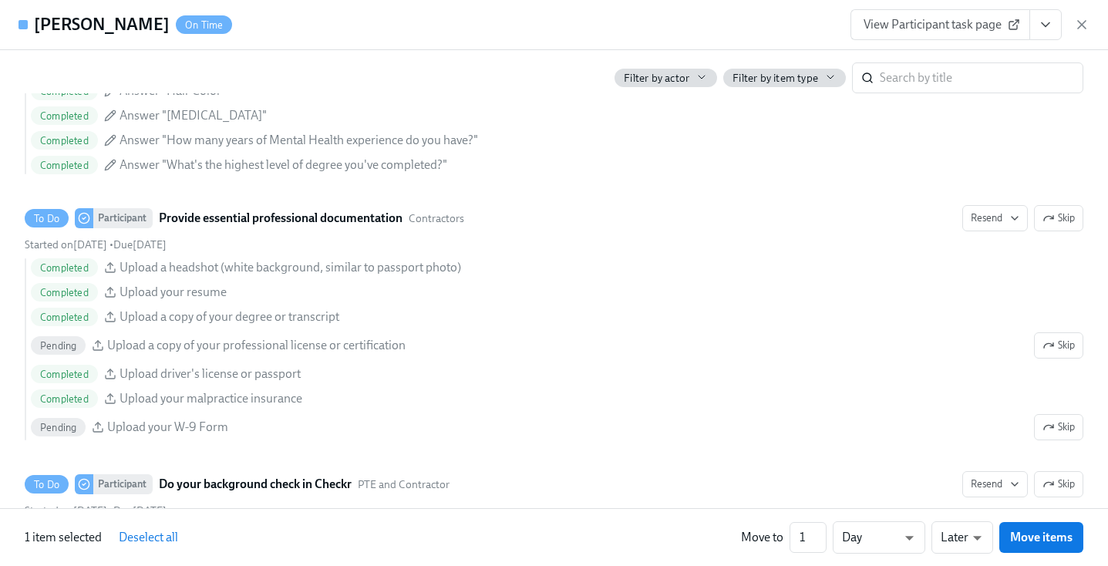
click at [965, 19] on span "View Participant task page" at bounding box center [940, 24] width 153 height 15
click at [1084, 28] on icon "button" at bounding box center [1081, 24] width 15 height 15
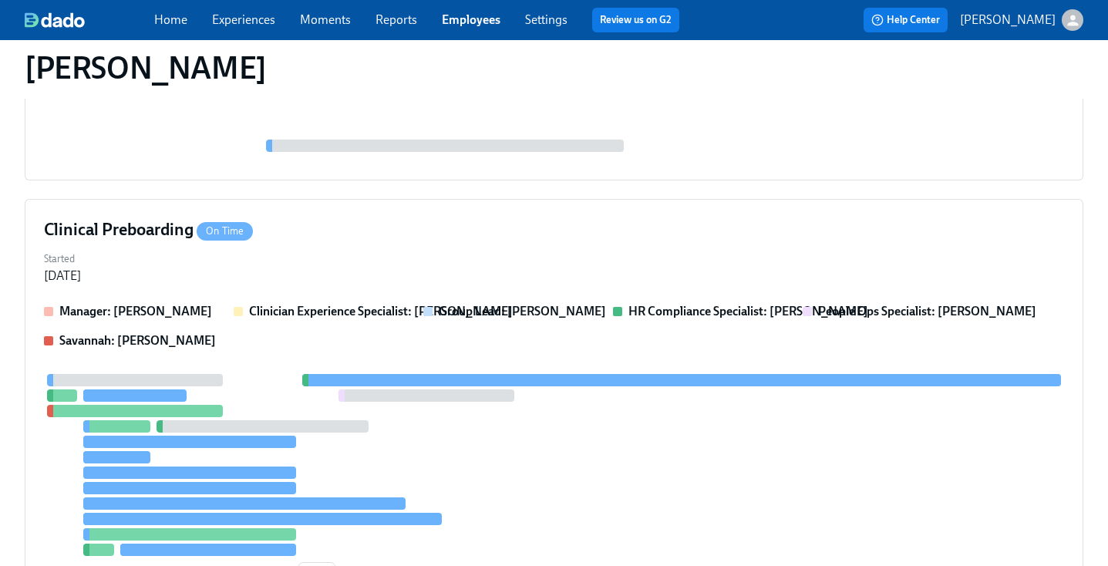
click at [450, 25] on link "Employees" at bounding box center [471, 19] width 59 height 15
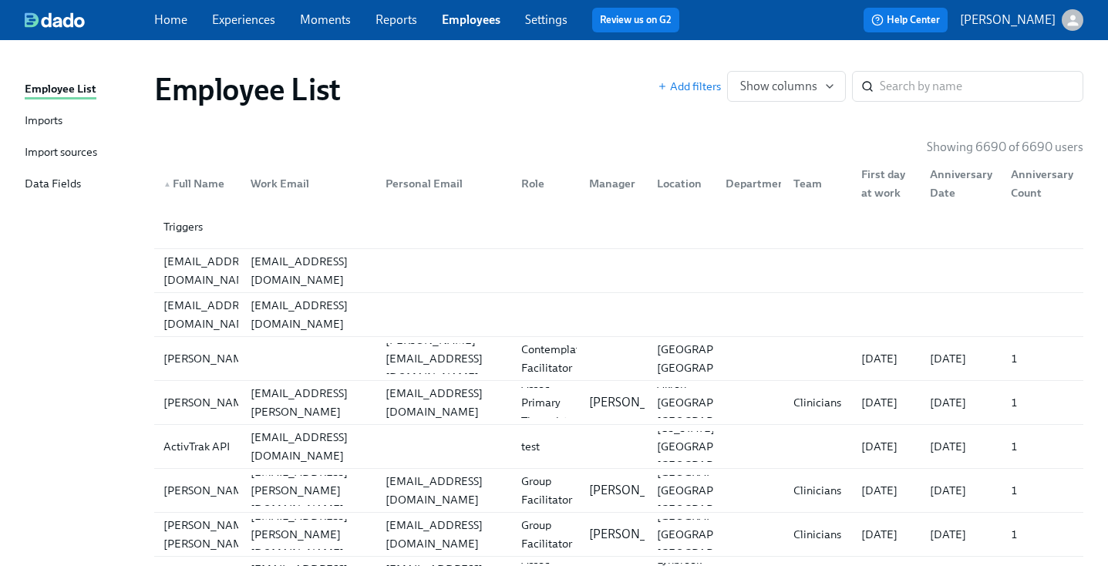
click at [592, 84] on div "Employee List" at bounding box center [406, 89] width 504 height 37
click at [594, 93] on div "Employee List" at bounding box center [406, 89] width 504 height 37
click at [925, 77] on input "search" at bounding box center [982, 86] width 204 height 31
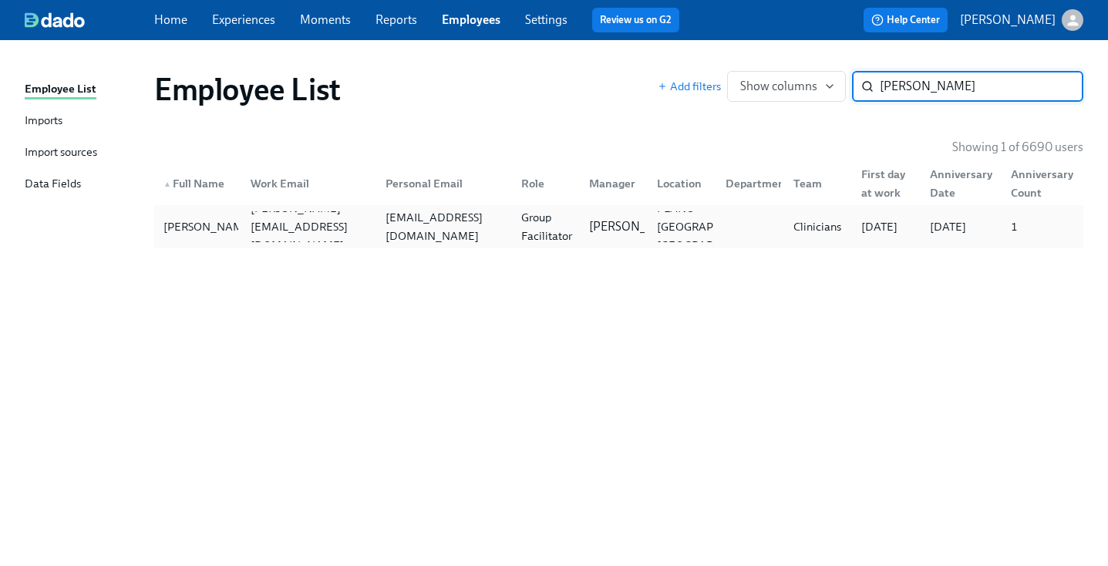
type input "ariana johnson"
click at [568, 246] on div "Ariana Johnson ariana.johnson@charliehealth.com arianalynn2003.aj@gmail.com Gro…" at bounding box center [618, 226] width 929 height 43
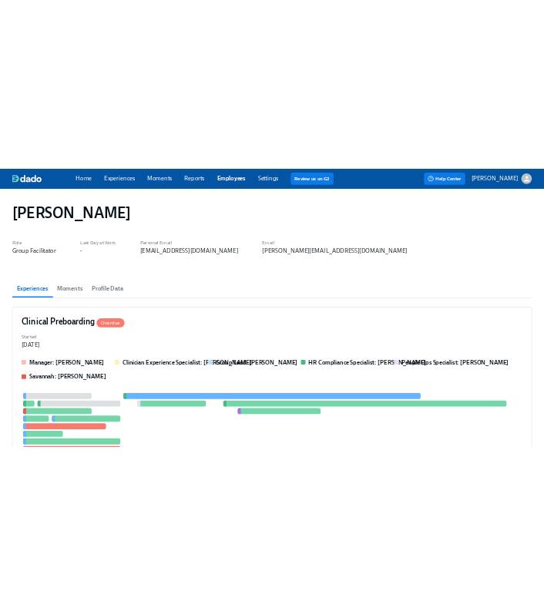
scroll to position [40, 0]
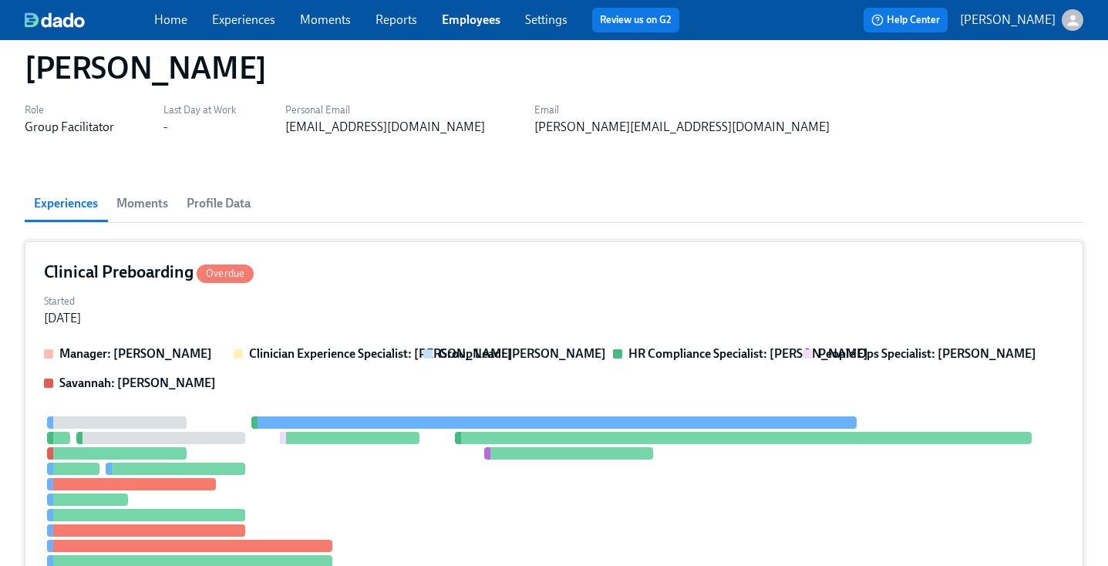
click at [557, 266] on div "Clinical Preboarding Overdue" at bounding box center [554, 272] width 1020 height 23
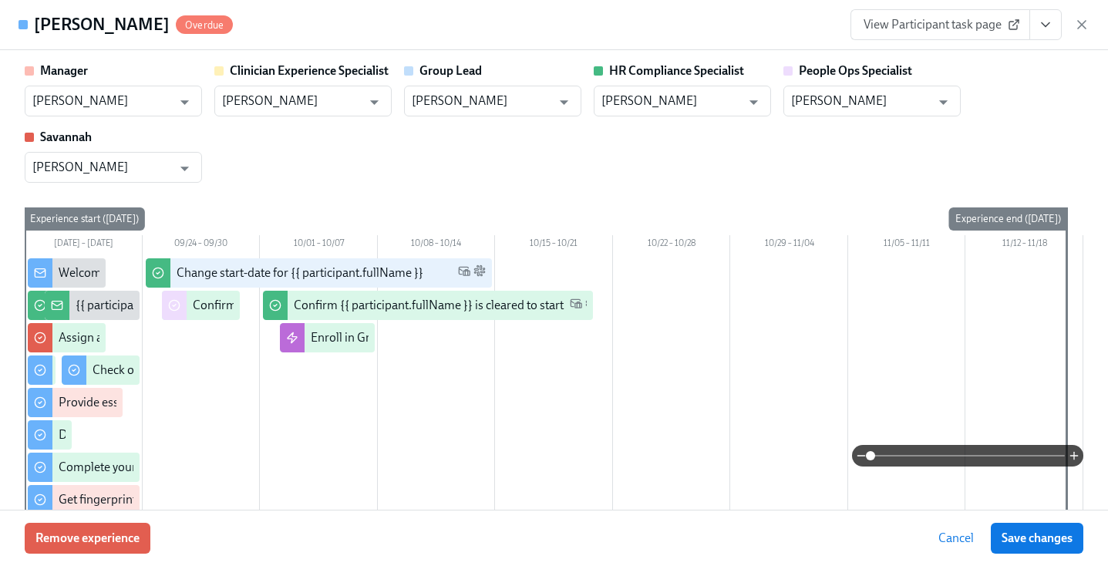
click at [1090, 25] on div "Ariana Johnson Overdue View Participant task page" at bounding box center [554, 25] width 1108 height 50
click at [1086, 11] on div "View Participant task page" at bounding box center [970, 24] width 239 height 31
click at [1084, 20] on icon "button" at bounding box center [1081, 24] width 15 height 15
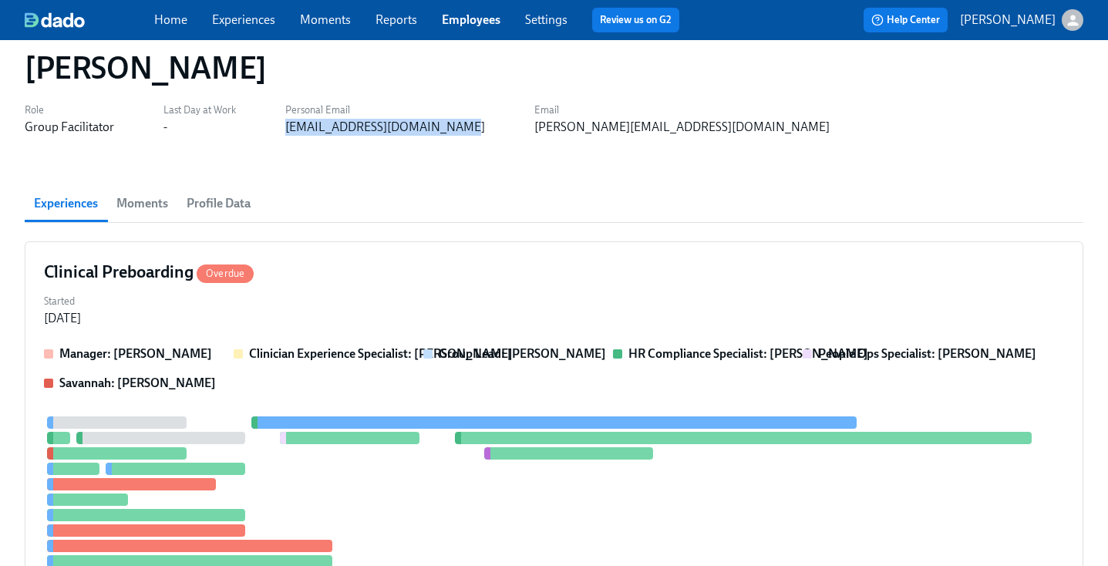
drag, startPoint x: 457, startPoint y: 133, endPoint x: 278, endPoint y: 135, distance: 178.9
click at [278, 135] on div "Role Group Facilitator Last Day at Work - Personal Email arianalynn2003.aj@gmai…" at bounding box center [427, 117] width 805 height 37
copy div "arianalynn2003.aj@gmail.com"
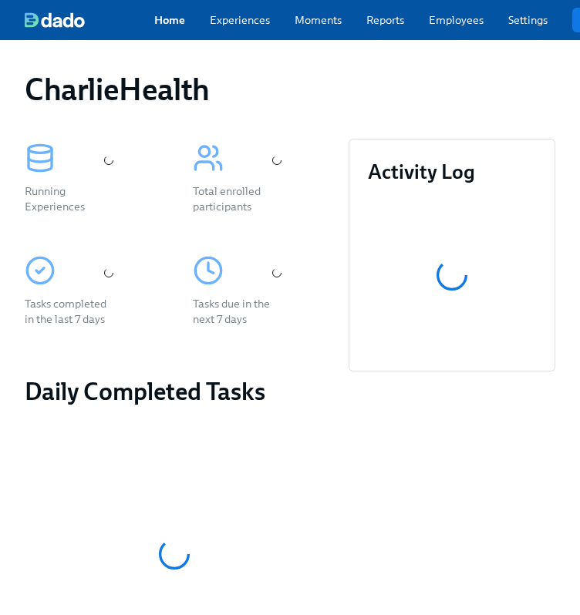
click at [468, 31] on div "Home Experiences Moments Reports Employees Settings Review us on G2 Help Center…" at bounding box center [405, 20] width 811 height 40
click at [450, 25] on link "Employees" at bounding box center [456, 19] width 55 height 15
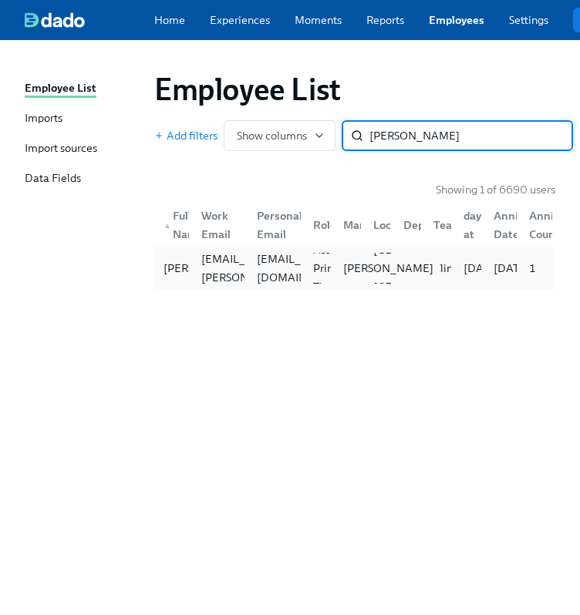
type input "bridget b"
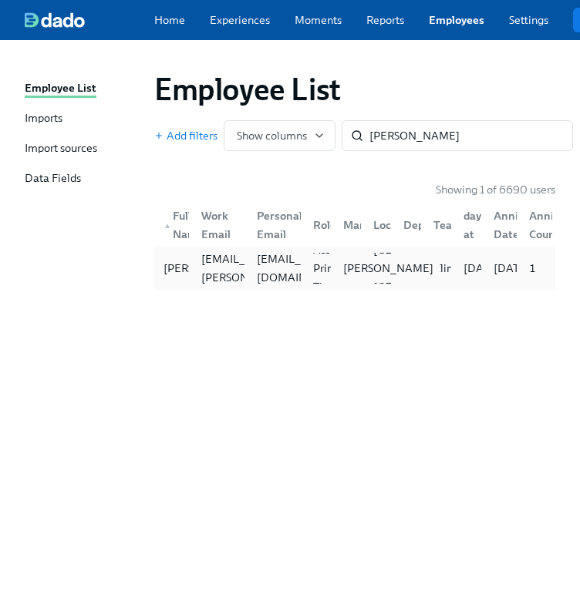
click at [350, 276] on p "[PERSON_NAME]" at bounding box center [388, 268] width 90 height 15
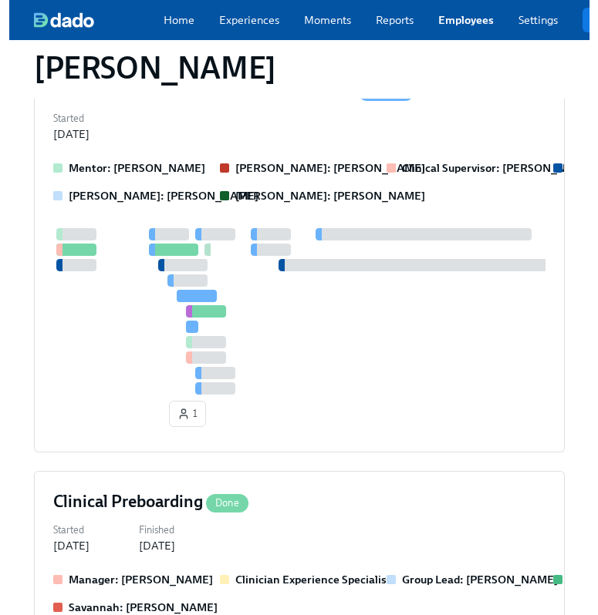
scroll to position [315, 0]
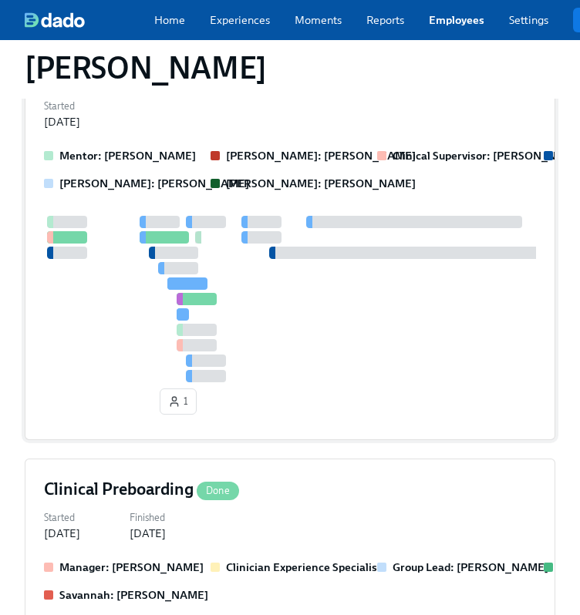
click at [456, 212] on div "Mentor: Mallory Cohen Clarissa: Clarissa Arellano Clinical Supervisor: Jamie Go…" at bounding box center [290, 284] width 492 height 273
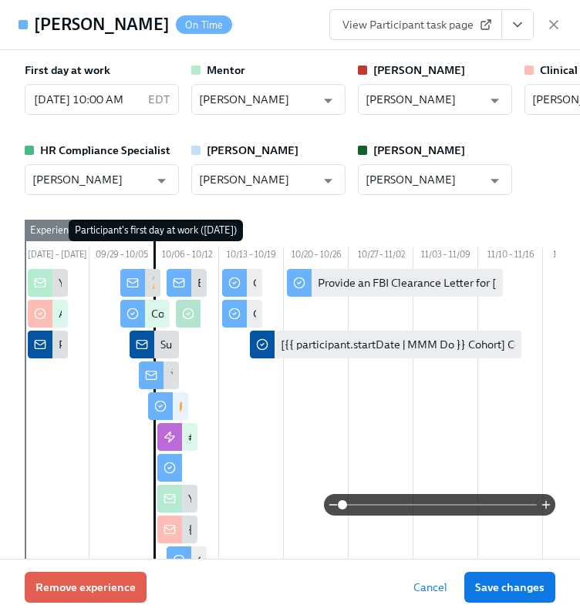
click at [512, 17] on icon "View task page" at bounding box center [517, 24] width 15 height 15
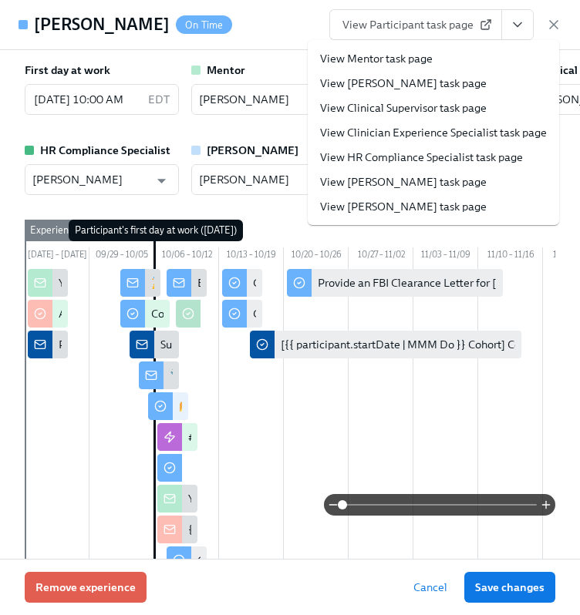
click at [406, 158] on link "View HR Compliance Specialist task page" at bounding box center [421, 157] width 203 height 15
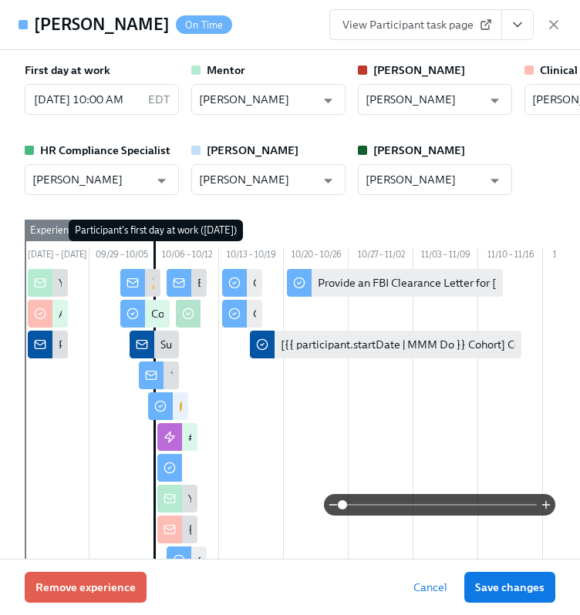
click at [271, 60] on div "First day at work 10/06/2025 10:00 AM EDT ​ Mentor Mallory Cohen ​ Clarissa Cla…" at bounding box center [290, 304] width 580 height 509
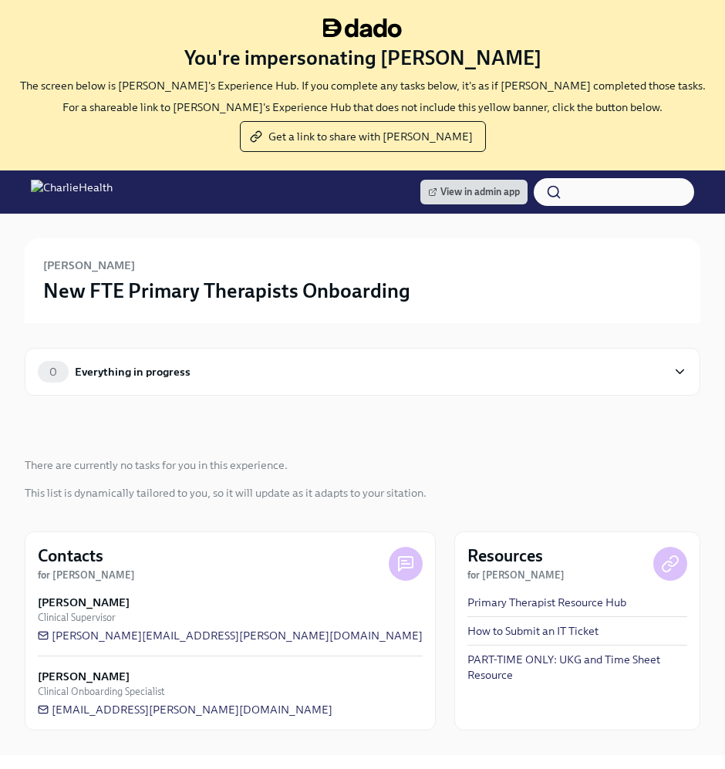
click at [420, 460] on div "In progress There are currently no tasks for you in this experience. This list …" at bounding box center [363, 463] width 676 height 74
